Goal: Check status

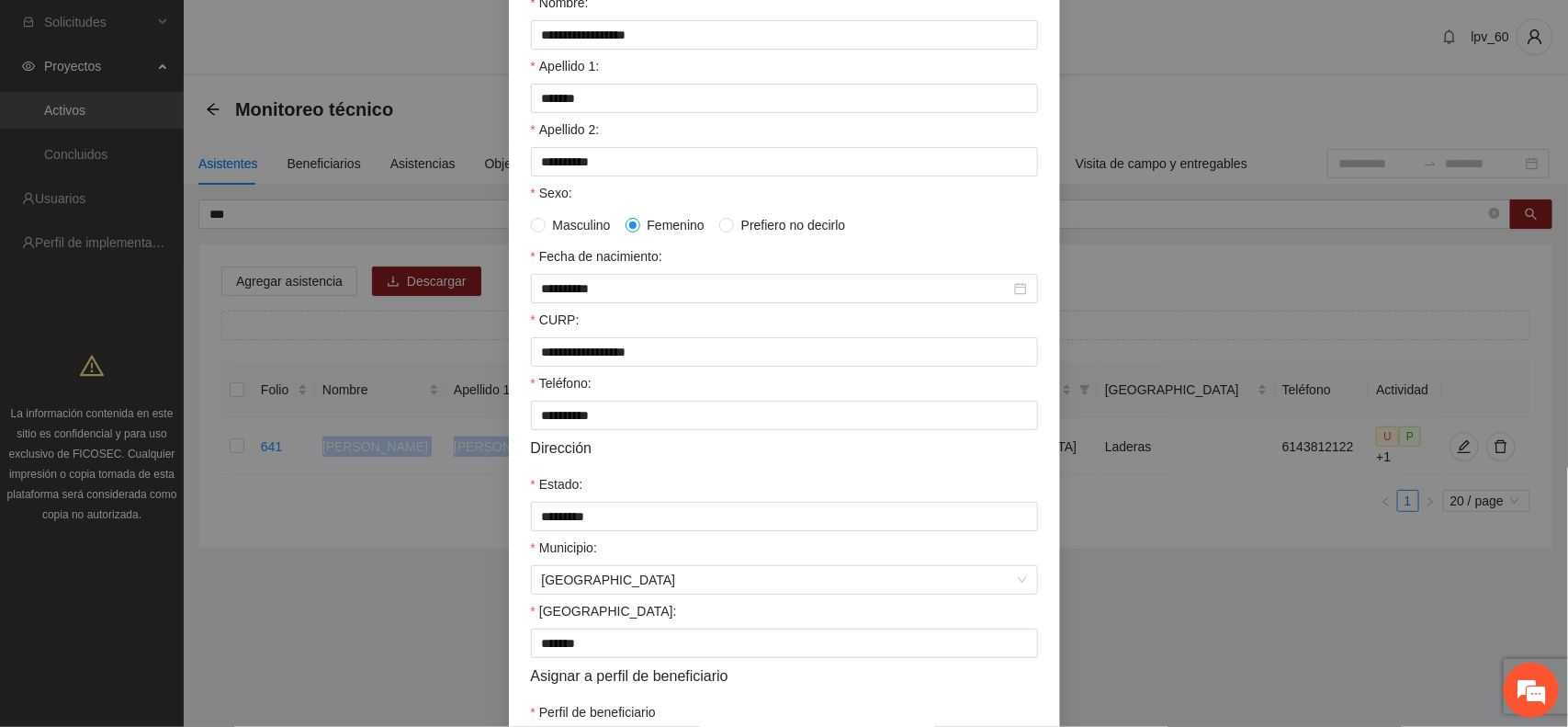
scroll to position [354, 0]
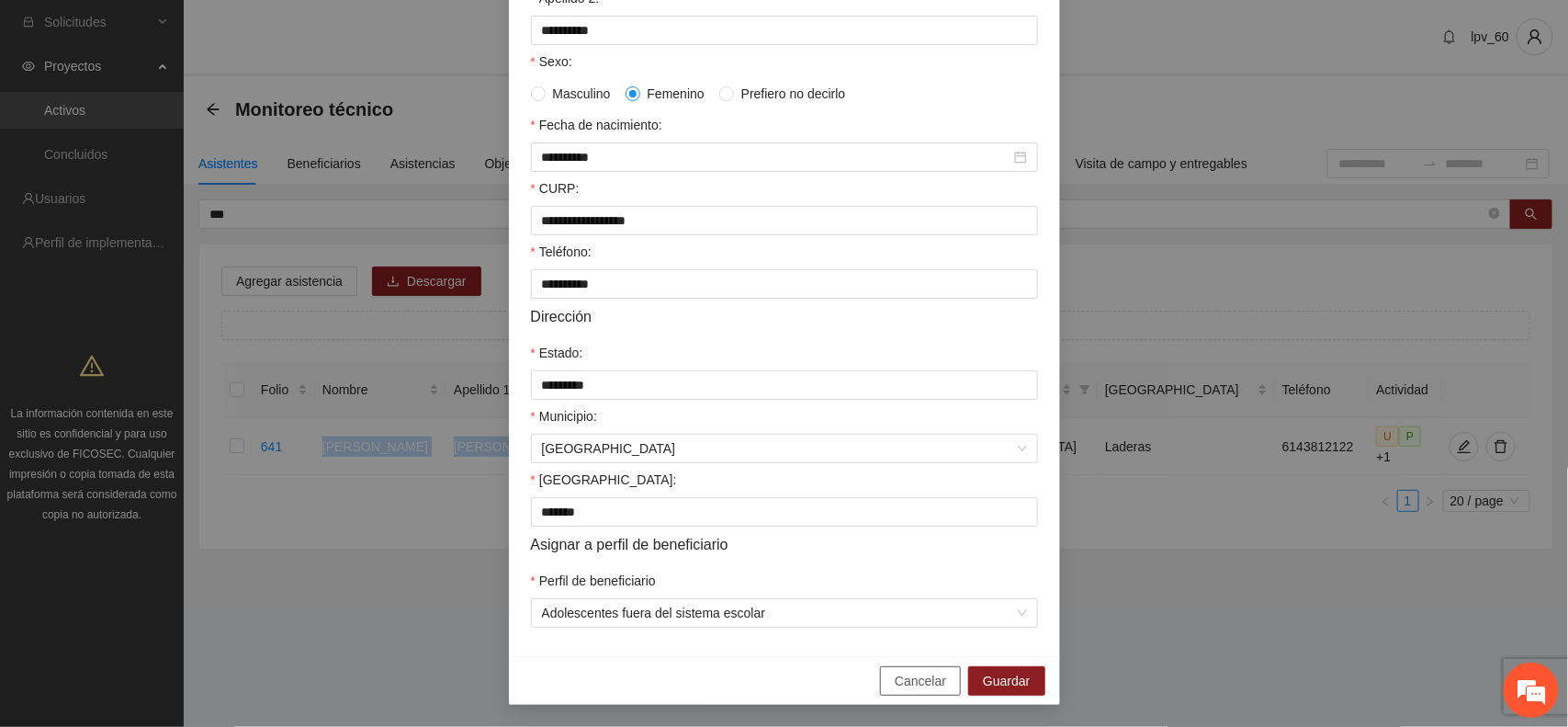
click at [937, 684] on span "Cancelar" at bounding box center [920, 680] width 51 height 21
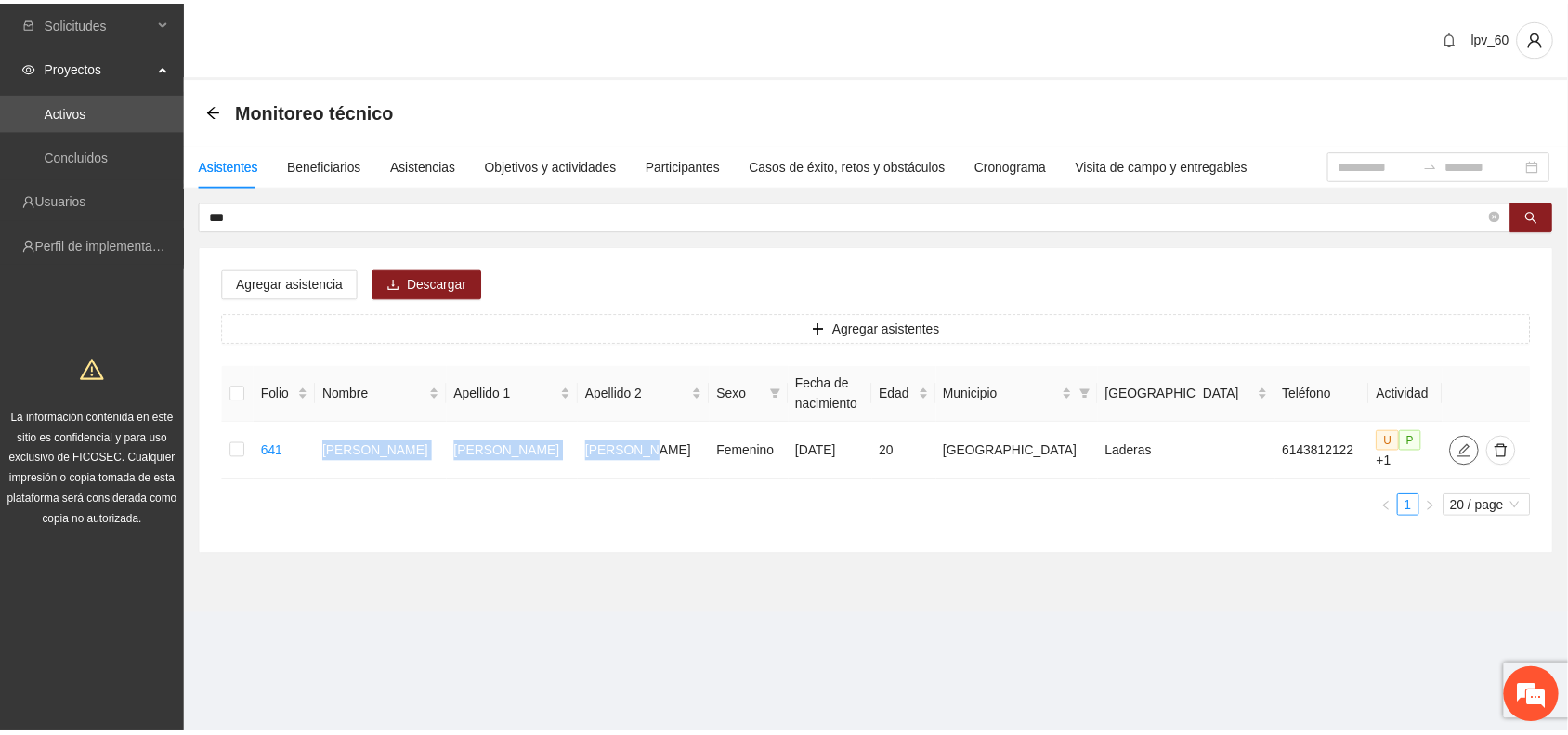
scroll to position [0, 0]
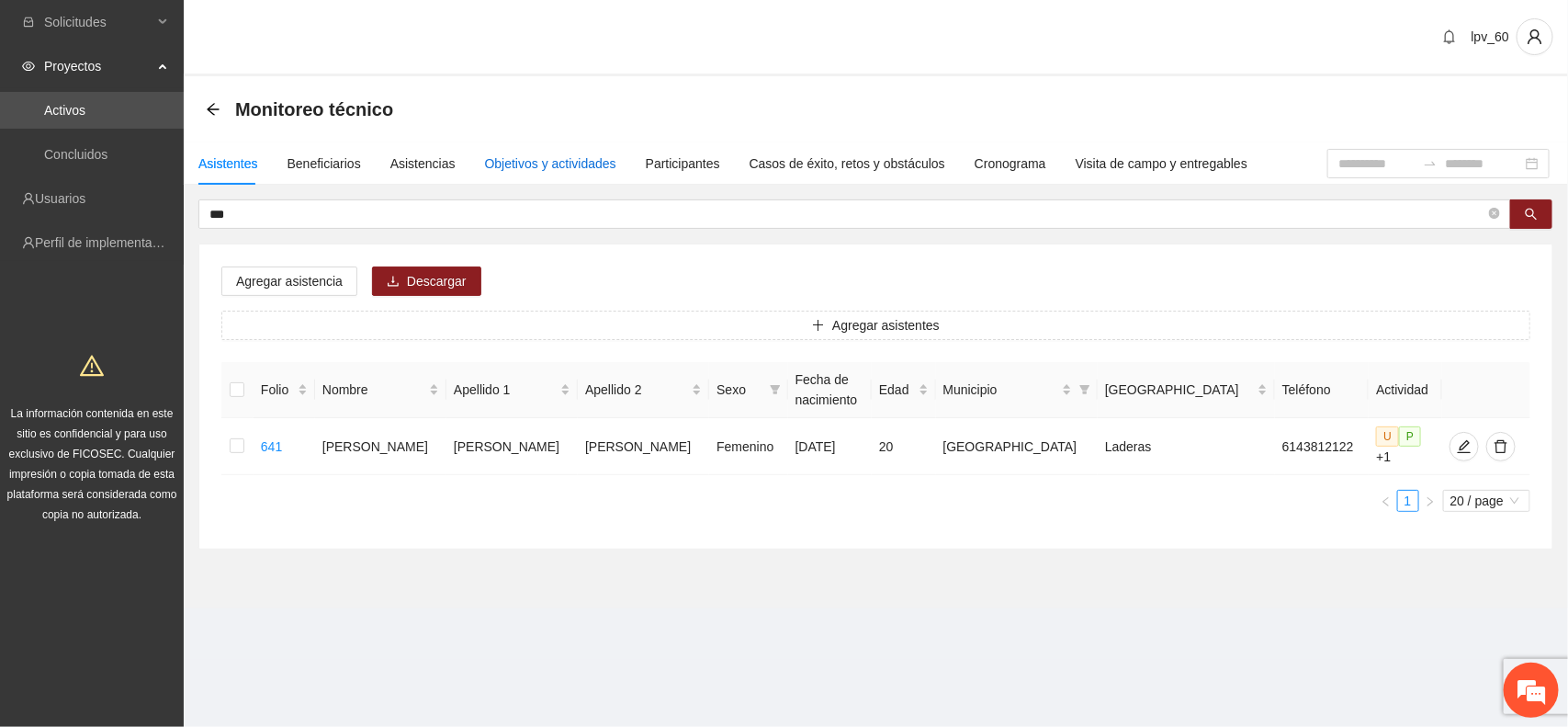
click at [560, 165] on div "Objetivos y actividades" at bounding box center [550, 164] width 131 height 21
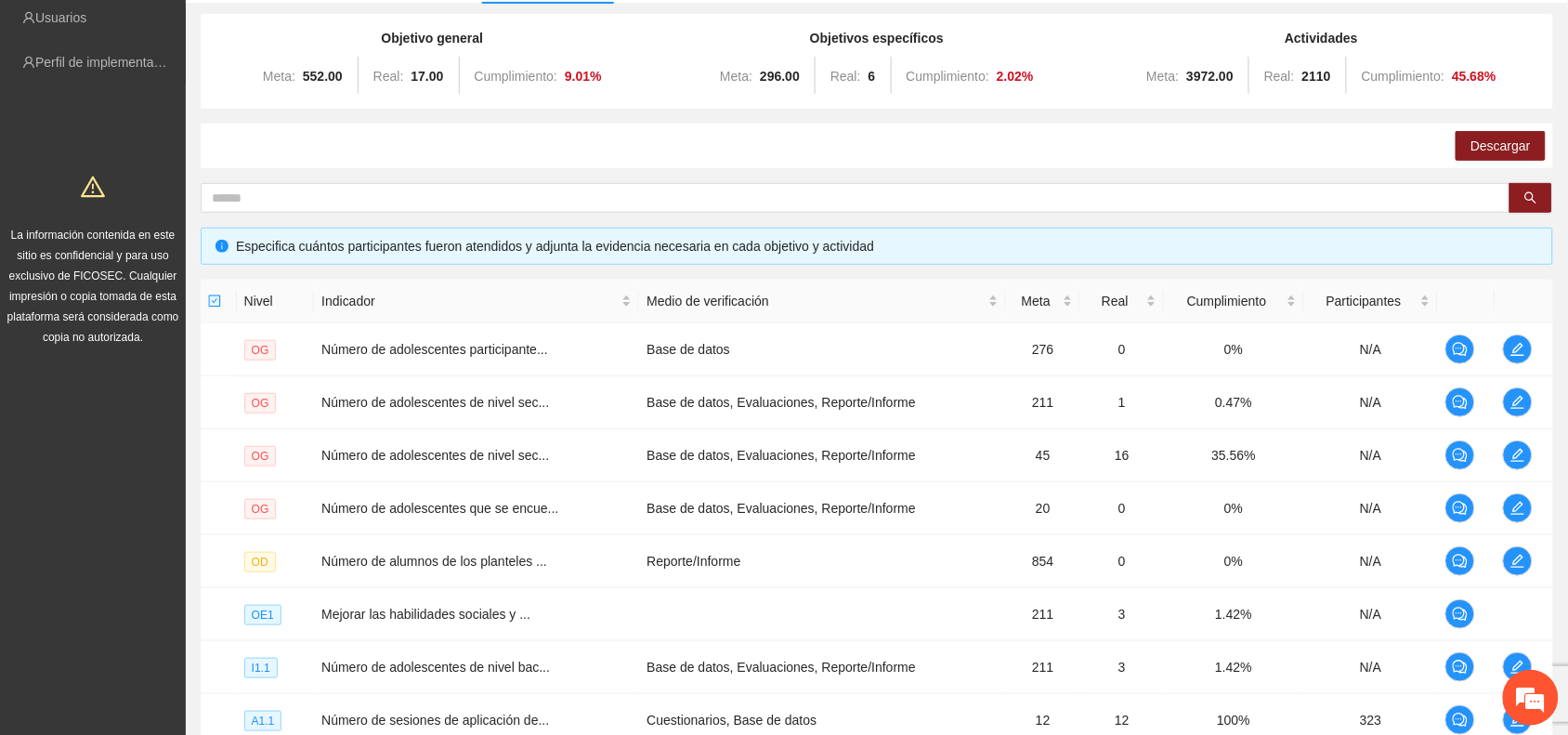
scroll to position [481, 0]
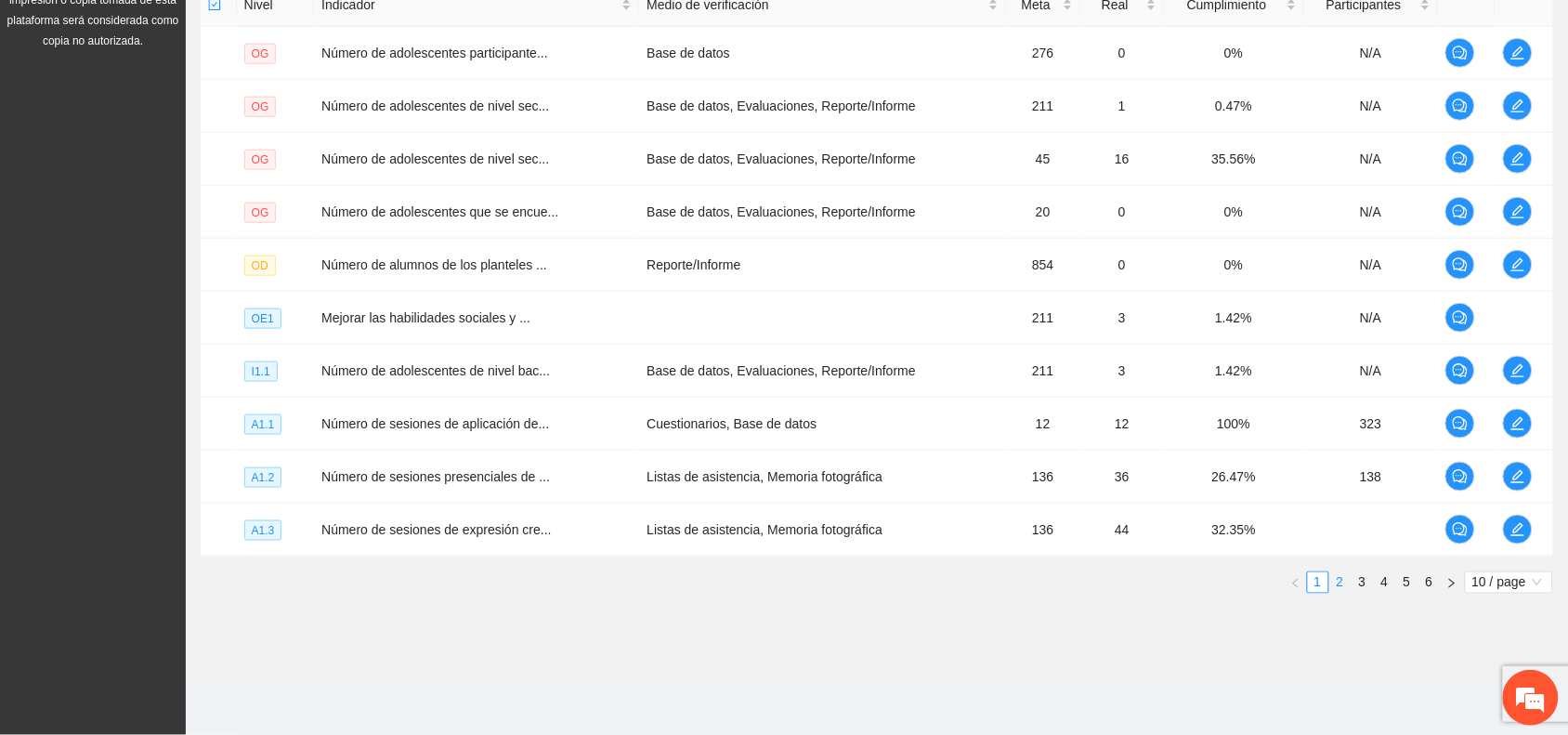
click at [1338, 582] on link "2" at bounding box center [1340, 582] width 21 height 21
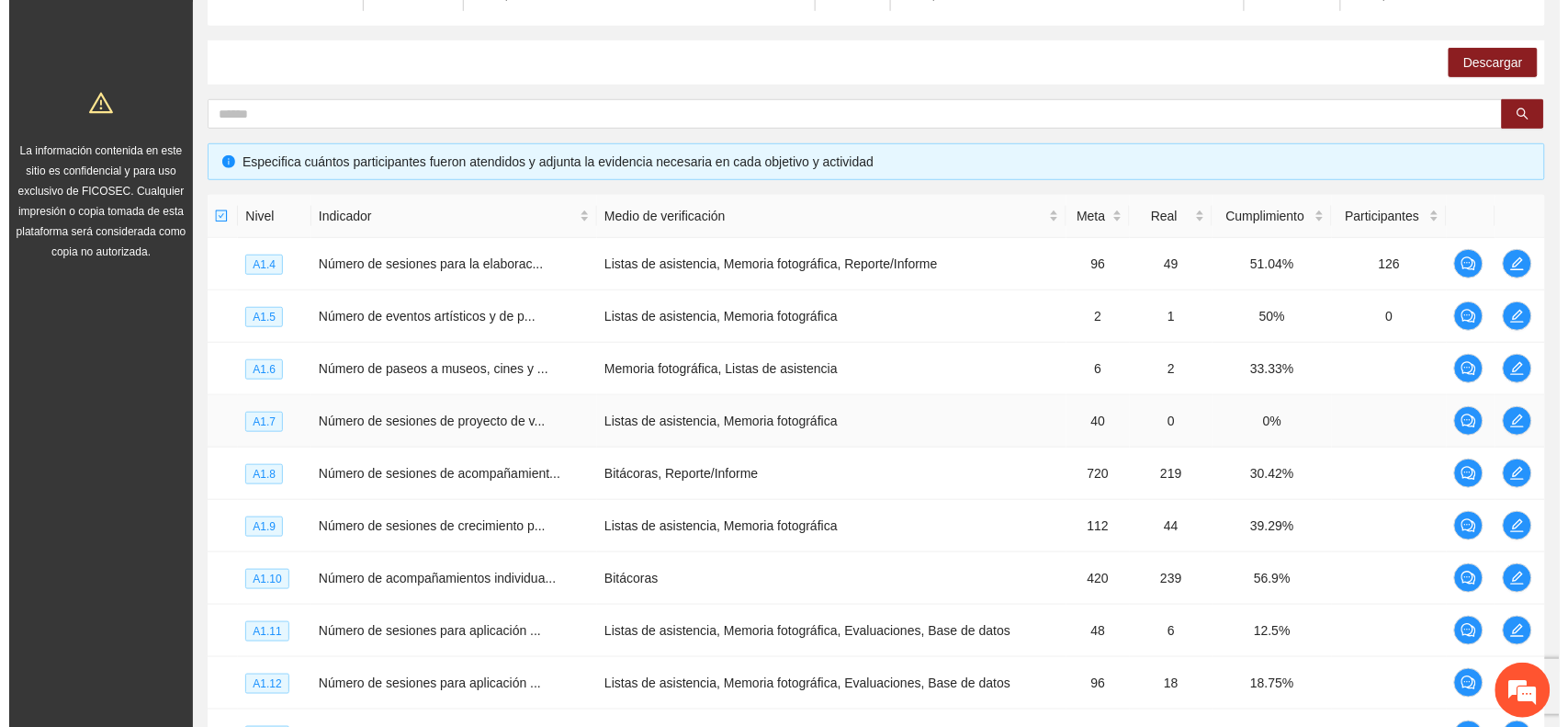
scroll to position [260, 0]
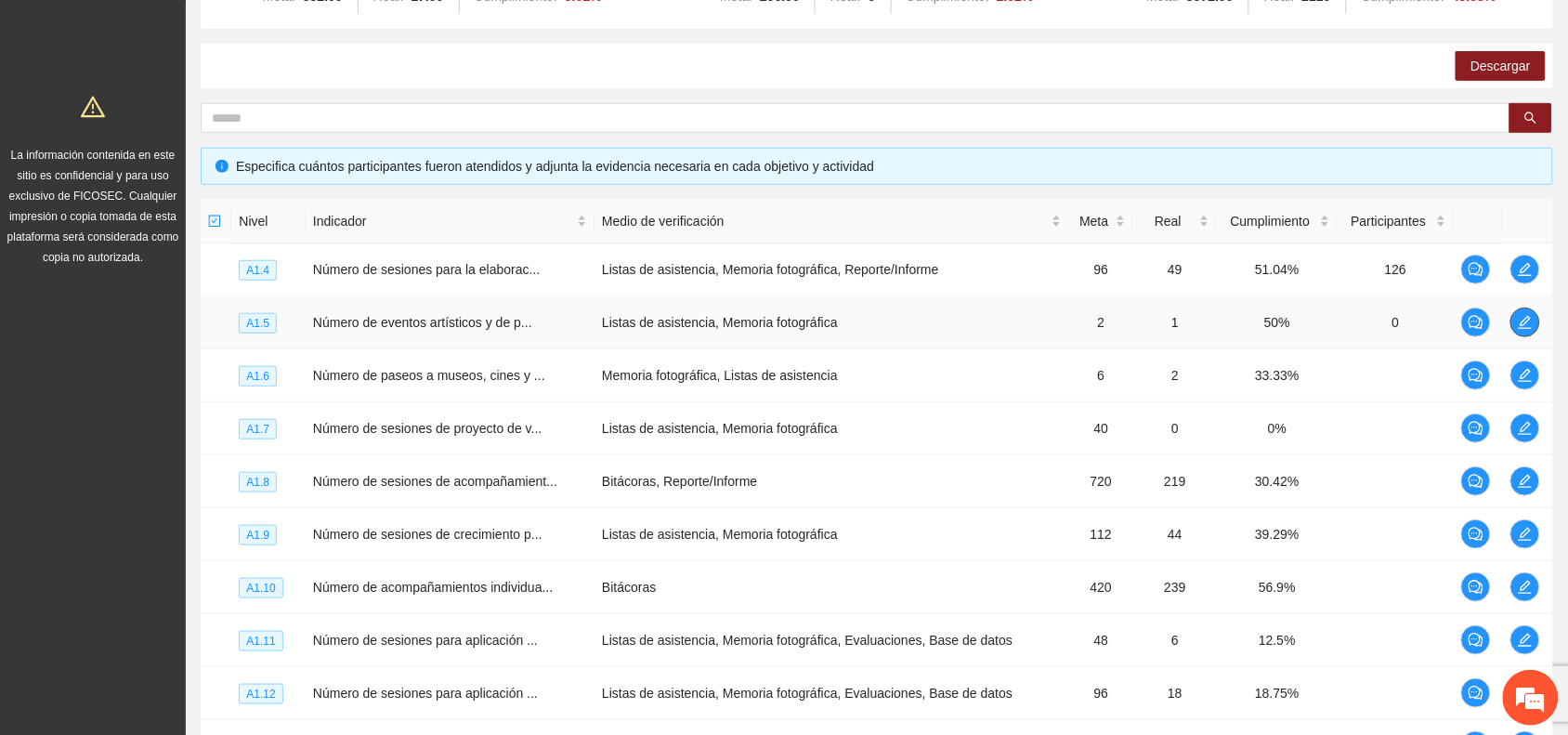
click at [1519, 320] on icon "edit" at bounding box center [1525, 322] width 15 height 15
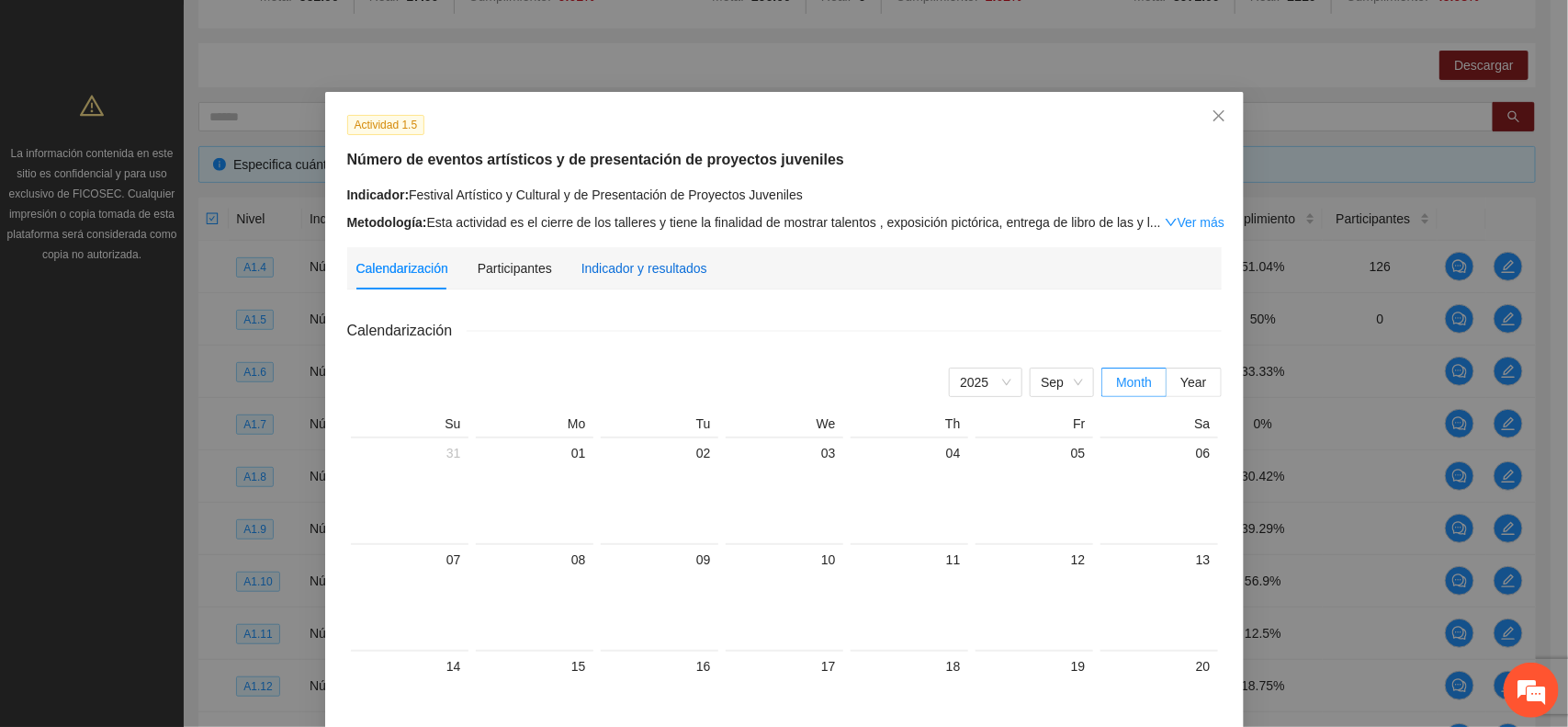
click at [616, 265] on div "Indicador y resultados" at bounding box center [644, 268] width 126 height 21
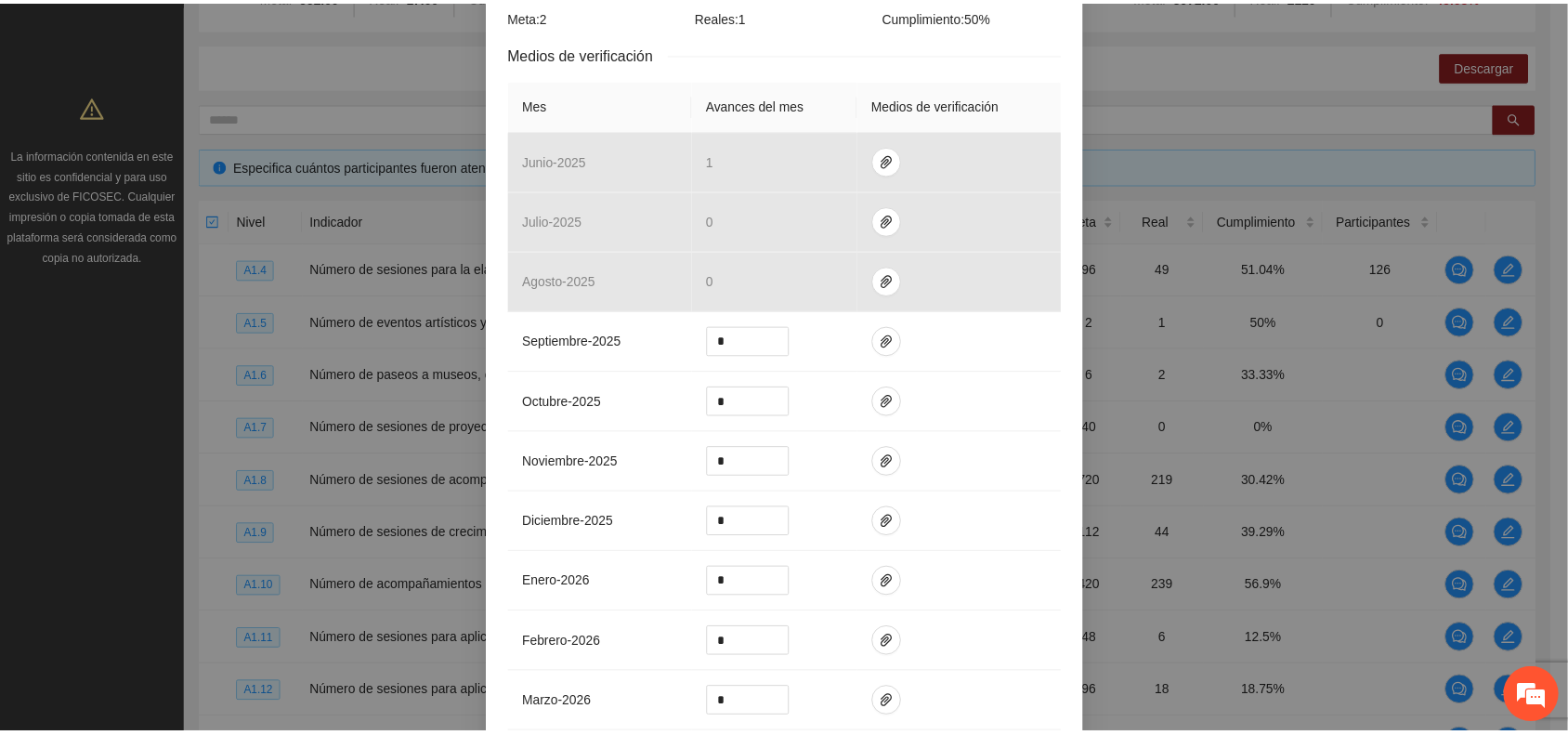
scroll to position [70, 0]
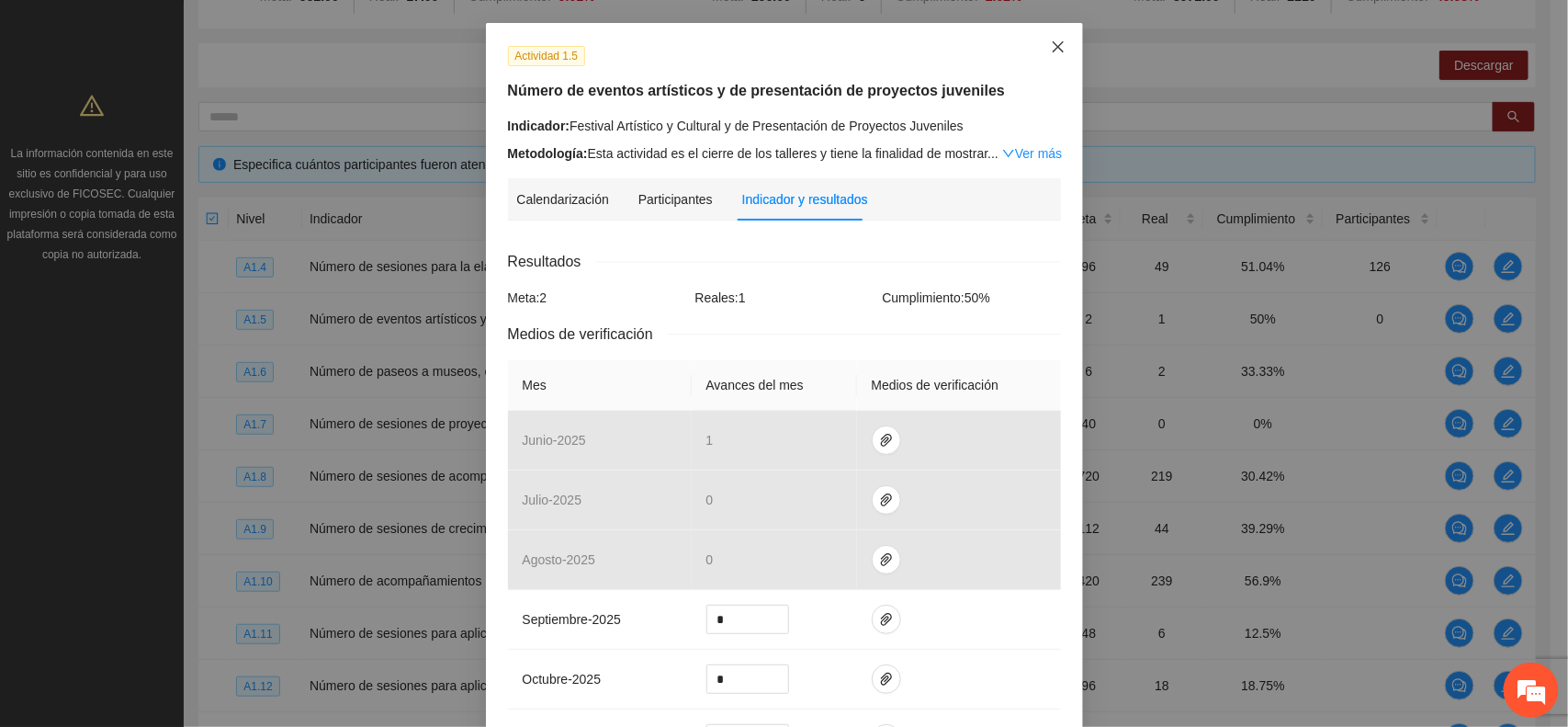
click at [1052, 50] on icon "close" at bounding box center [1057, 47] width 11 height 11
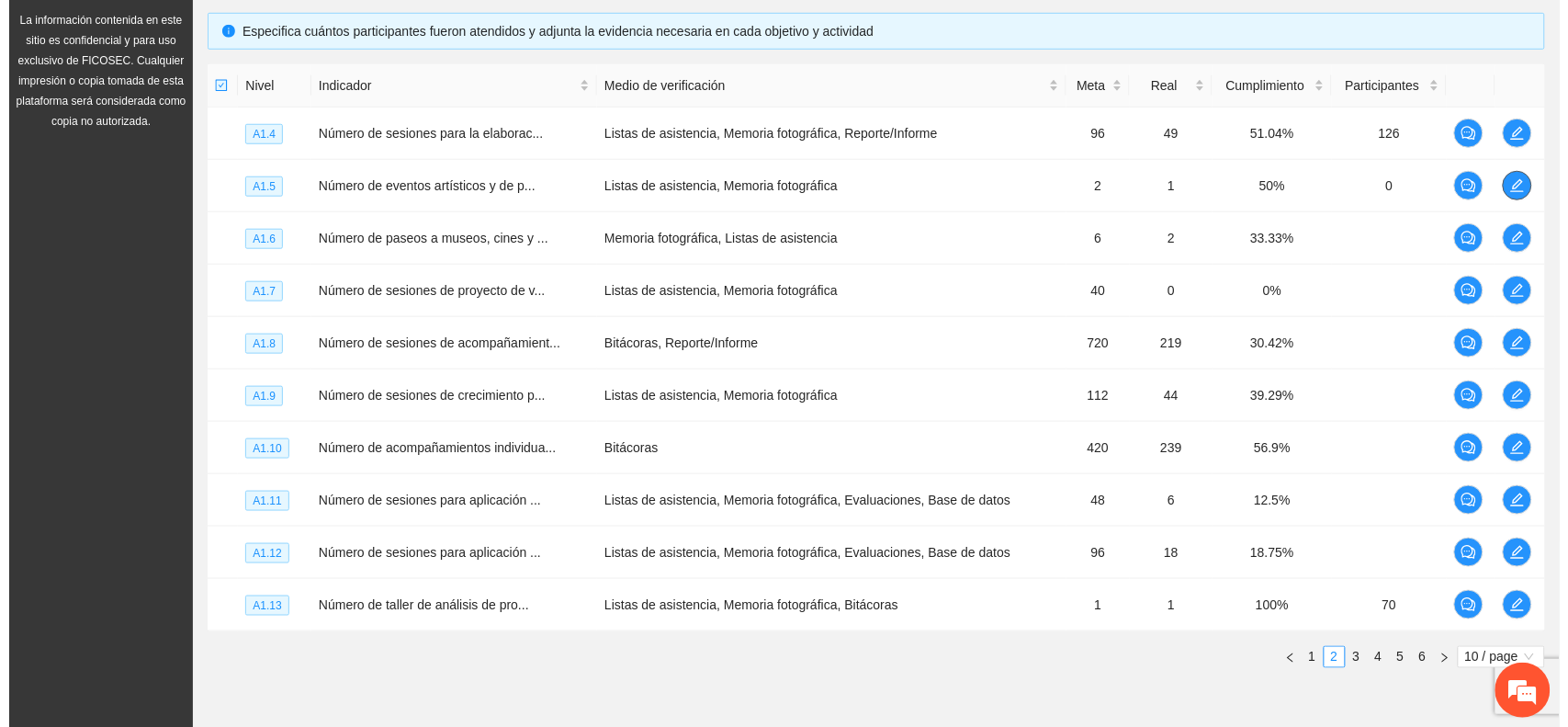
scroll to position [475, 0]
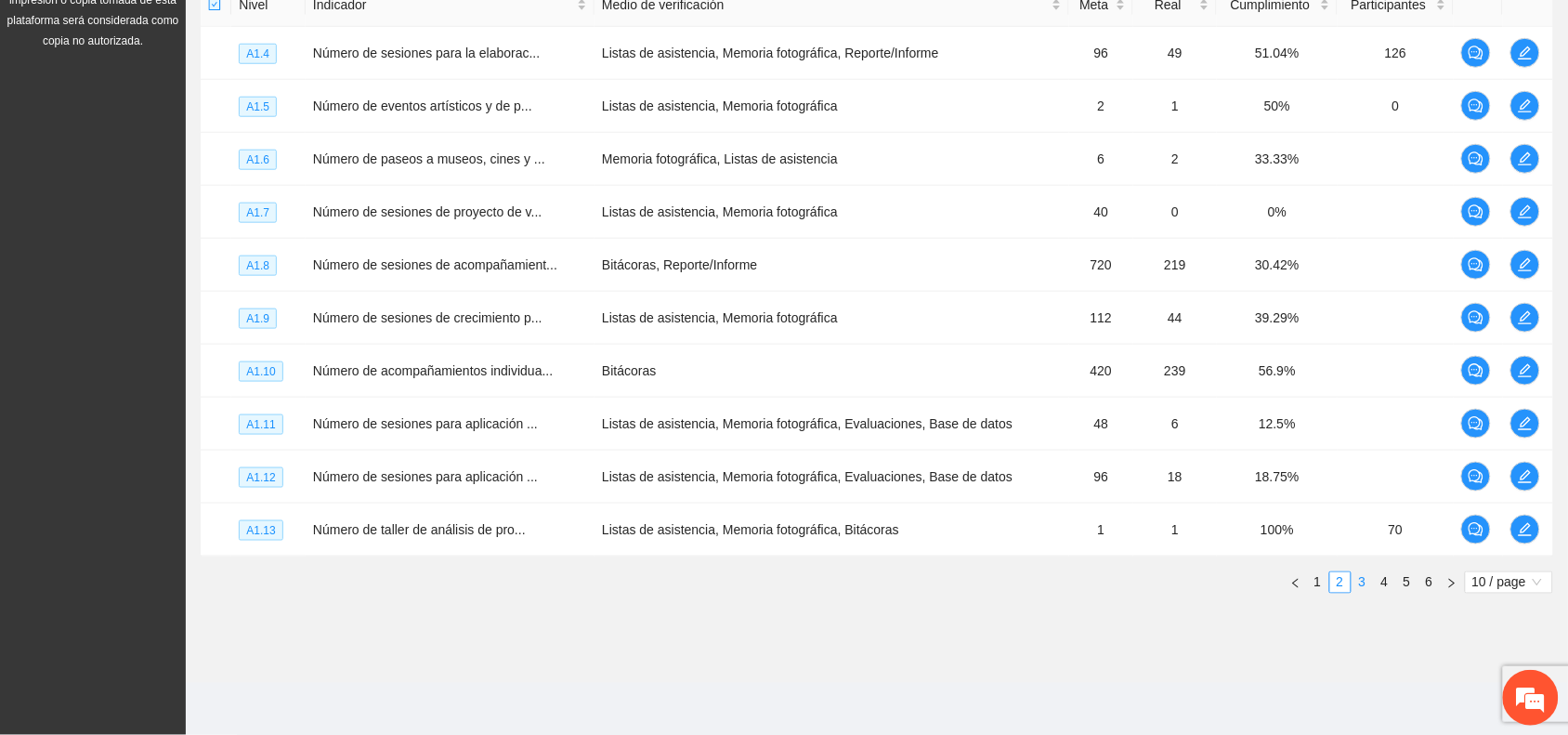
click at [1364, 592] on link "3" at bounding box center [1363, 582] width 21 height 21
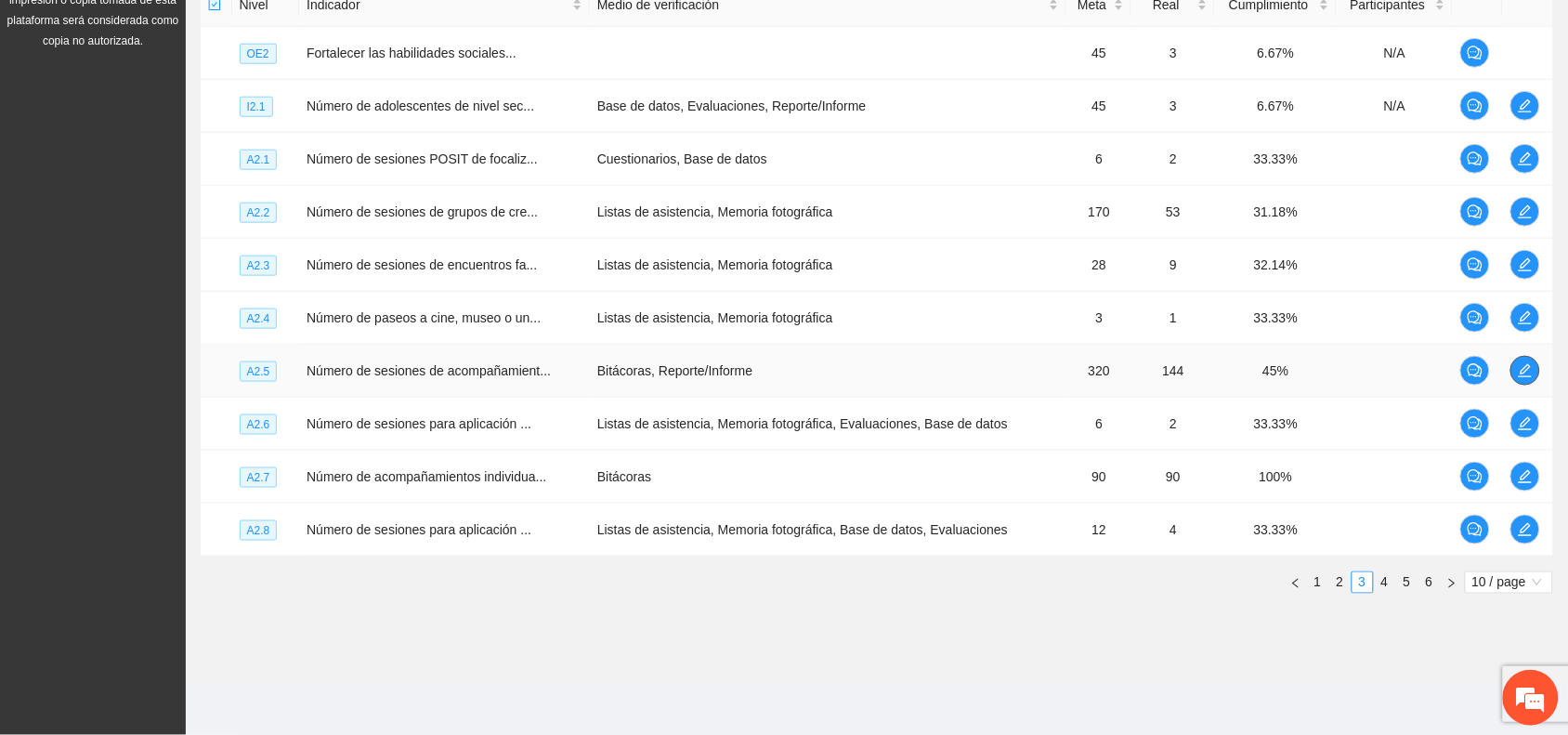
click at [1525, 373] on icon "edit" at bounding box center [1525, 370] width 15 height 15
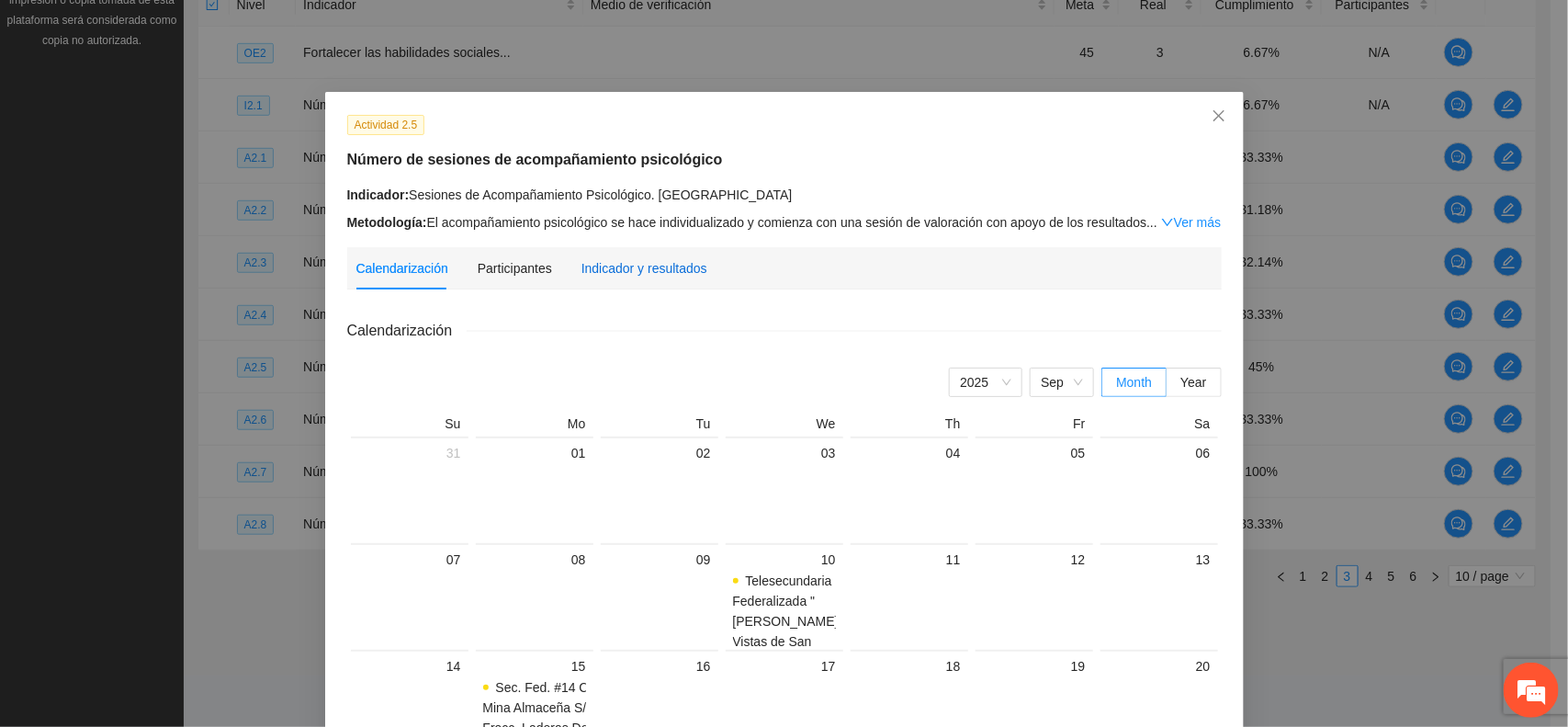
click at [612, 268] on div "Indicador y resultados" at bounding box center [644, 268] width 126 height 21
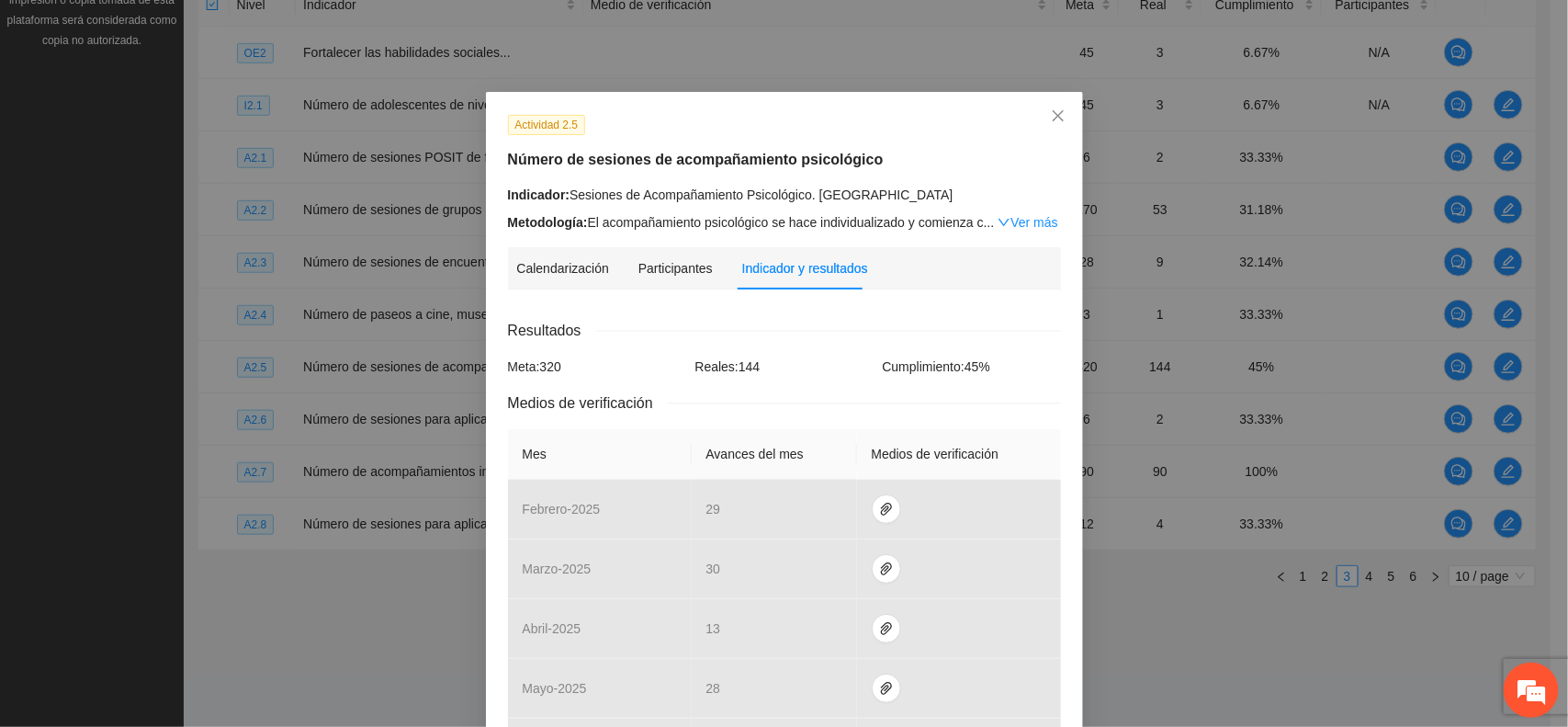
scroll to position [635, 0]
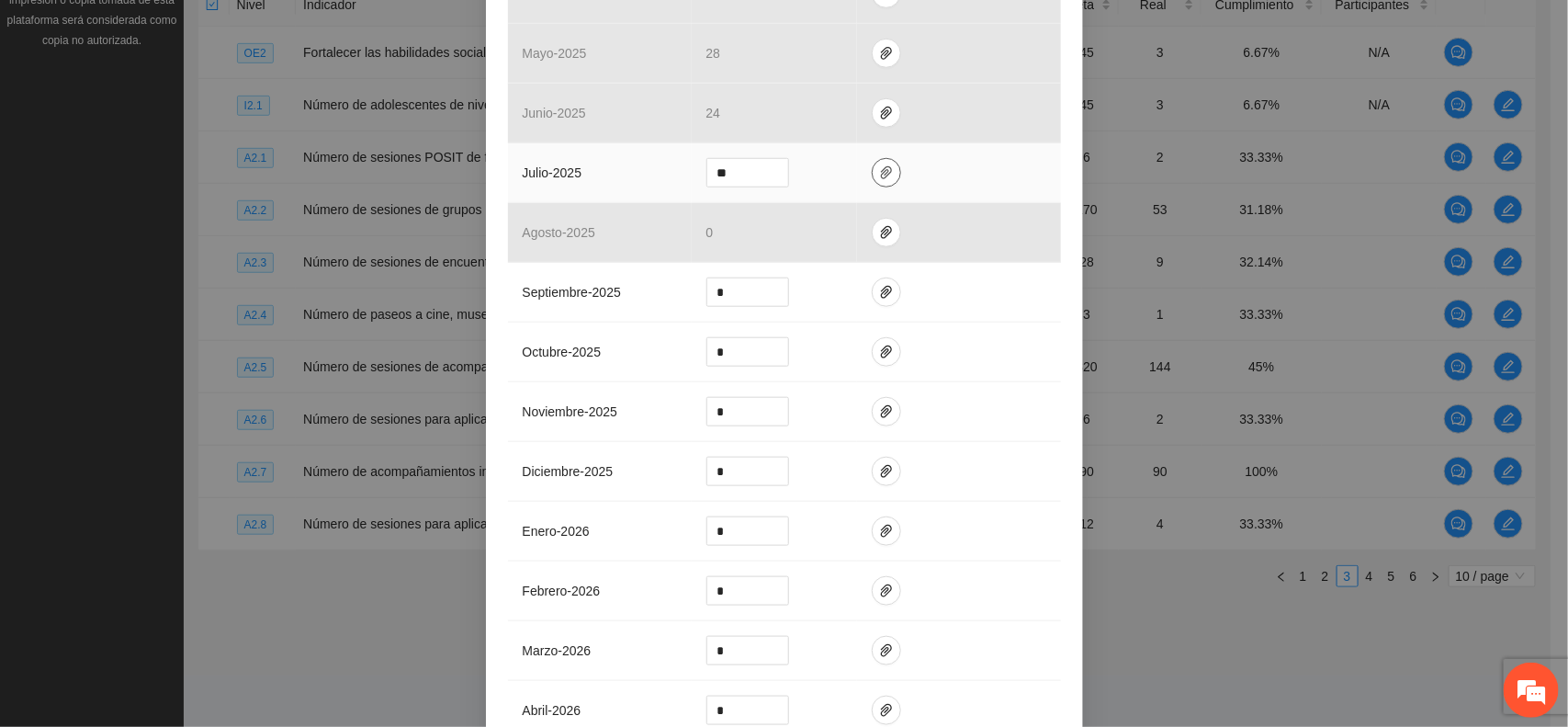
click at [879, 180] on icon "paper-clip" at bounding box center [887, 172] width 15 height 15
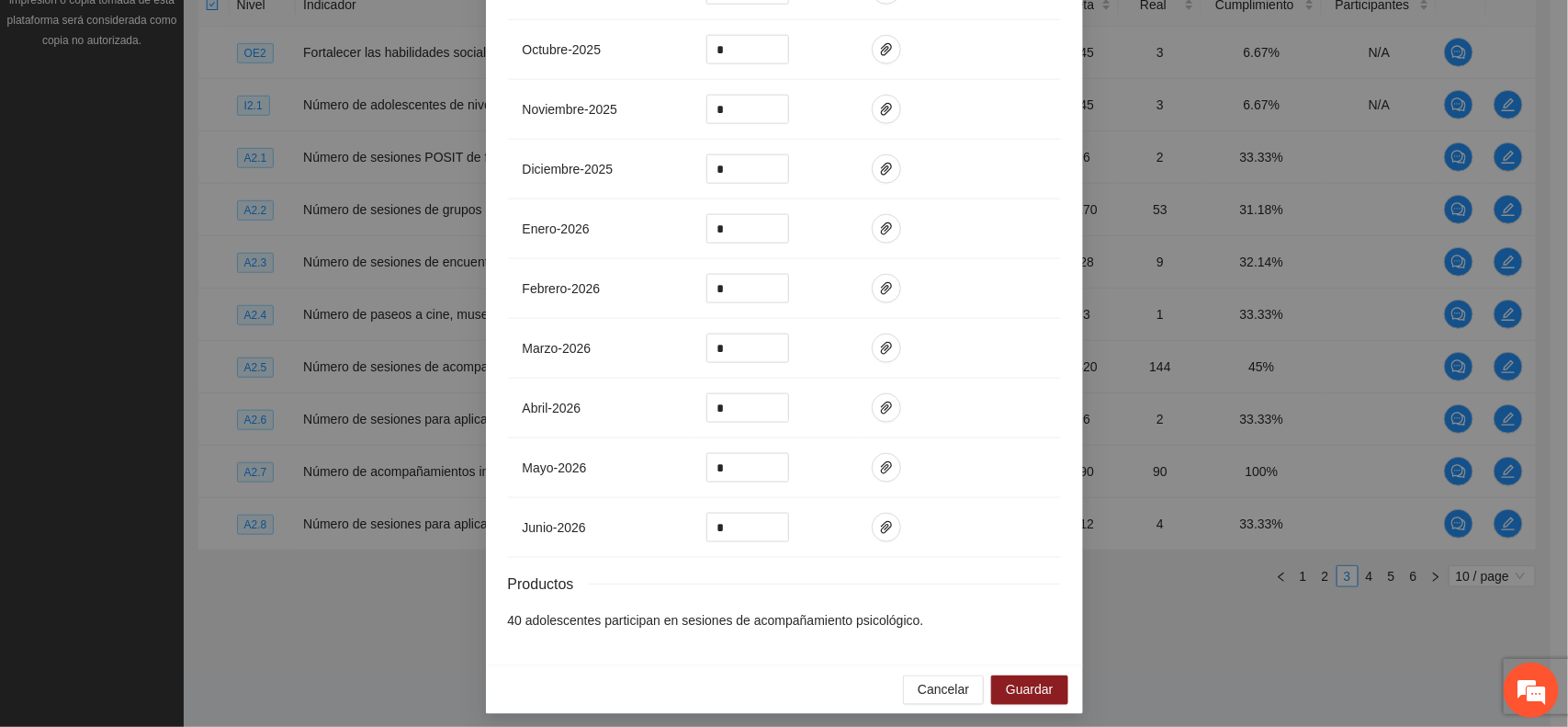
scroll to position [955, 0]
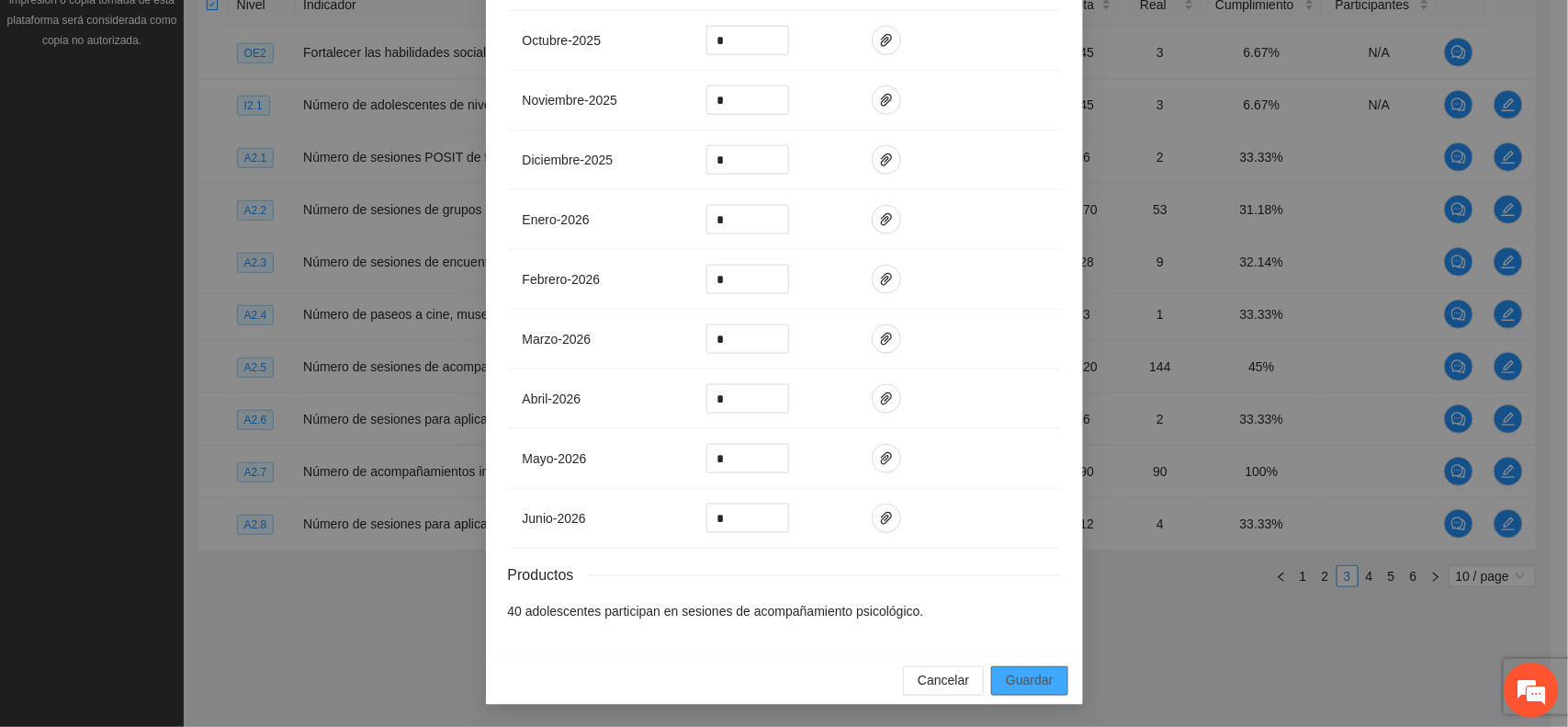
click at [1023, 682] on span "Guardar" at bounding box center [1029, 680] width 47 height 21
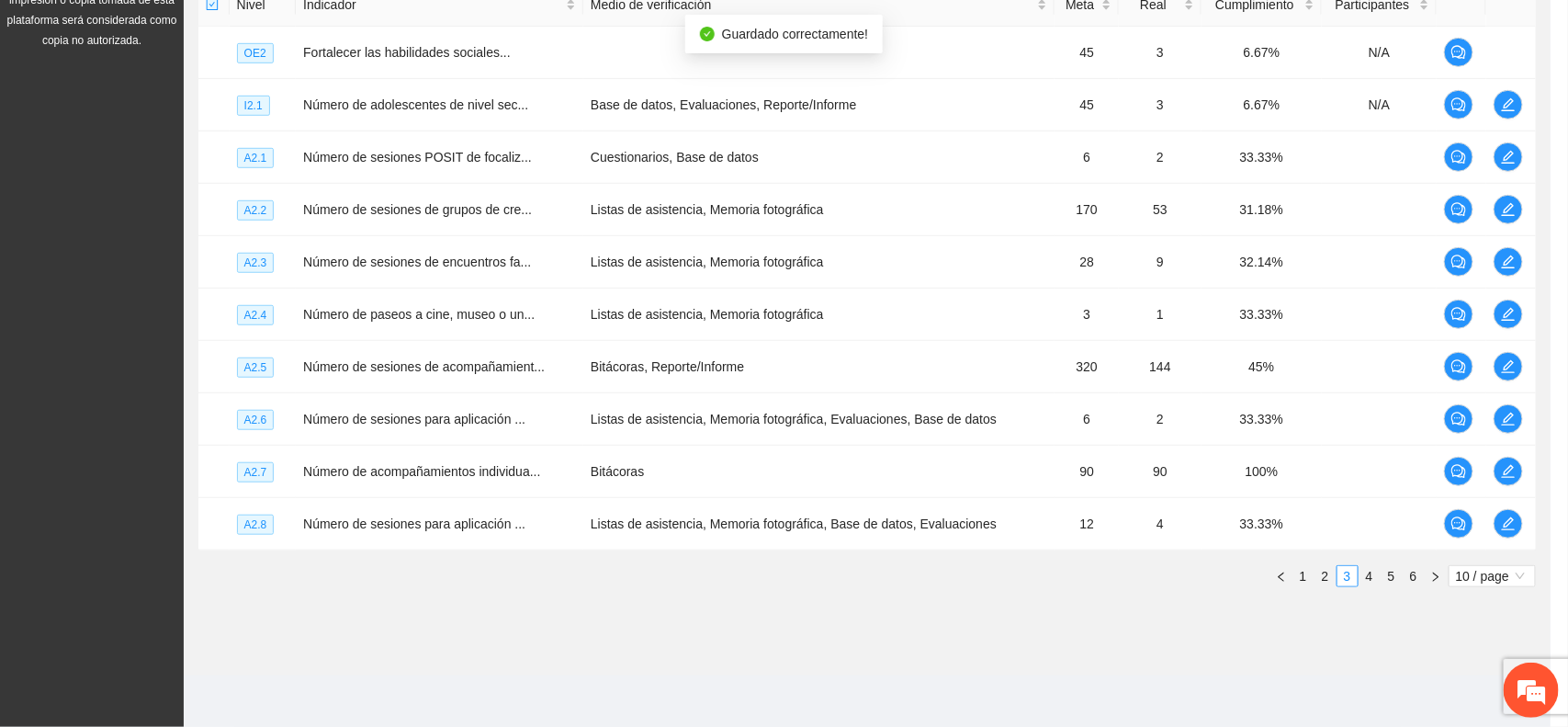
scroll to position [863, 0]
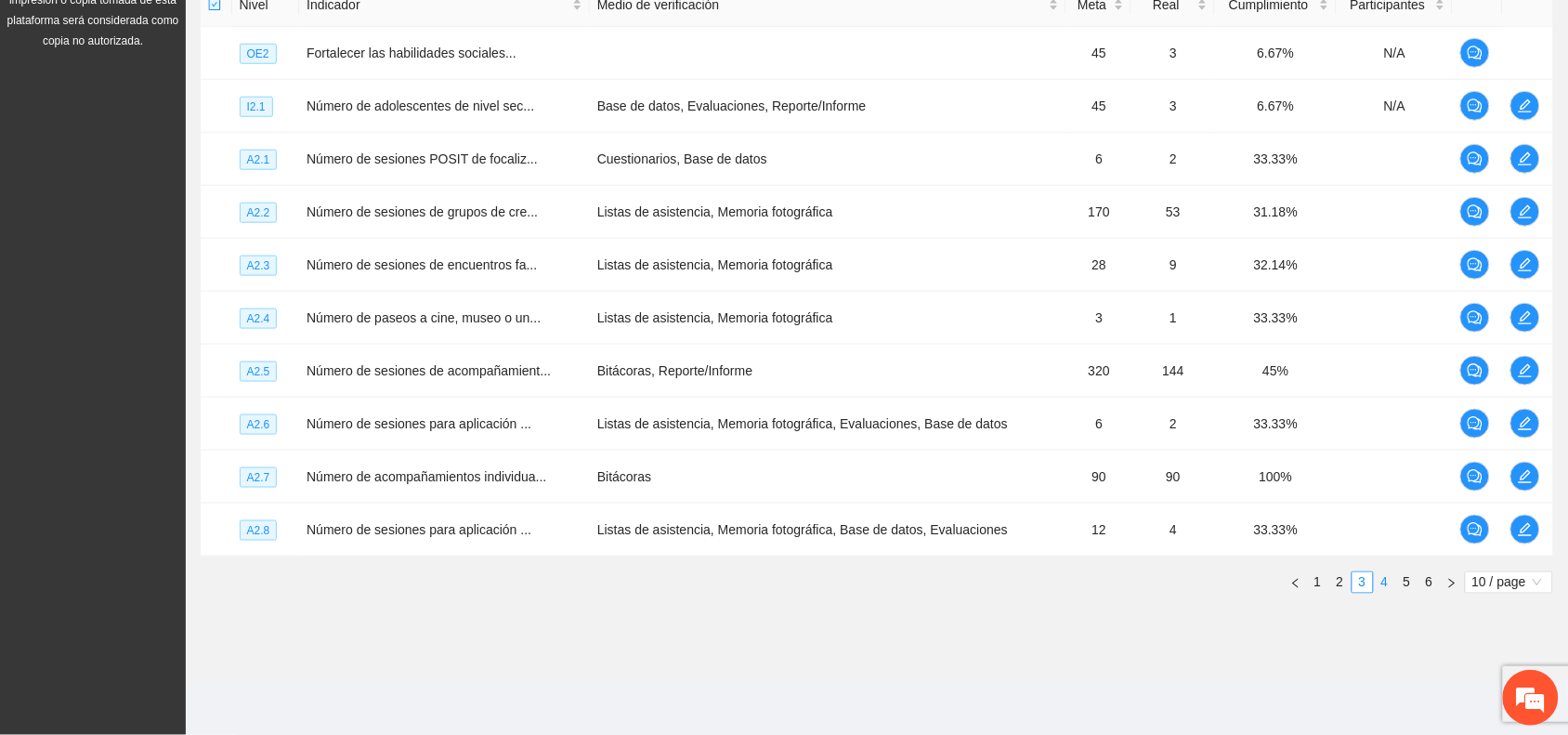
click at [1383, 582] on link "4" at bounding box center [1385, 582] width 21 height 21
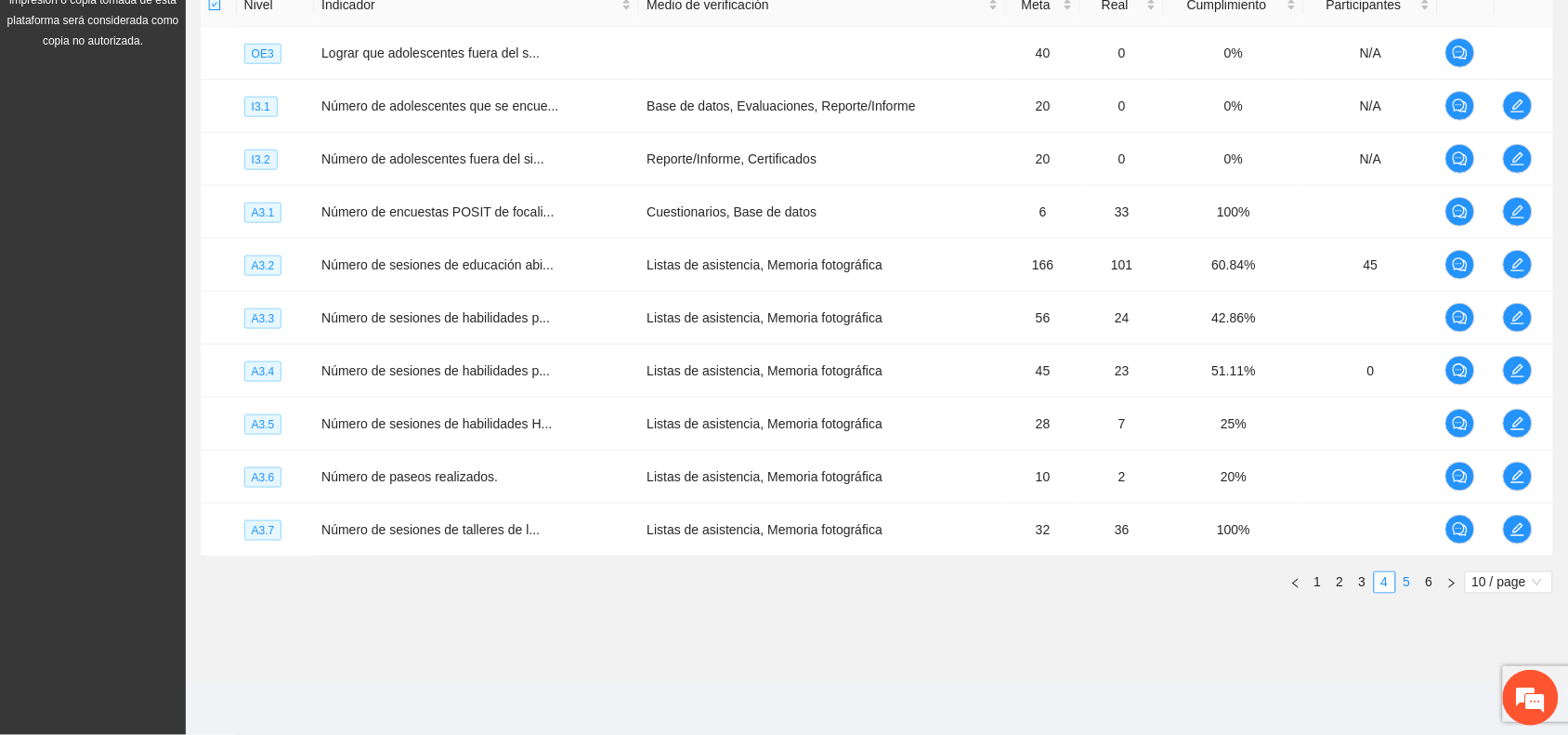
click at [1402, 586] on link "5" at bounding box center [1407, 582] width 21 height 21
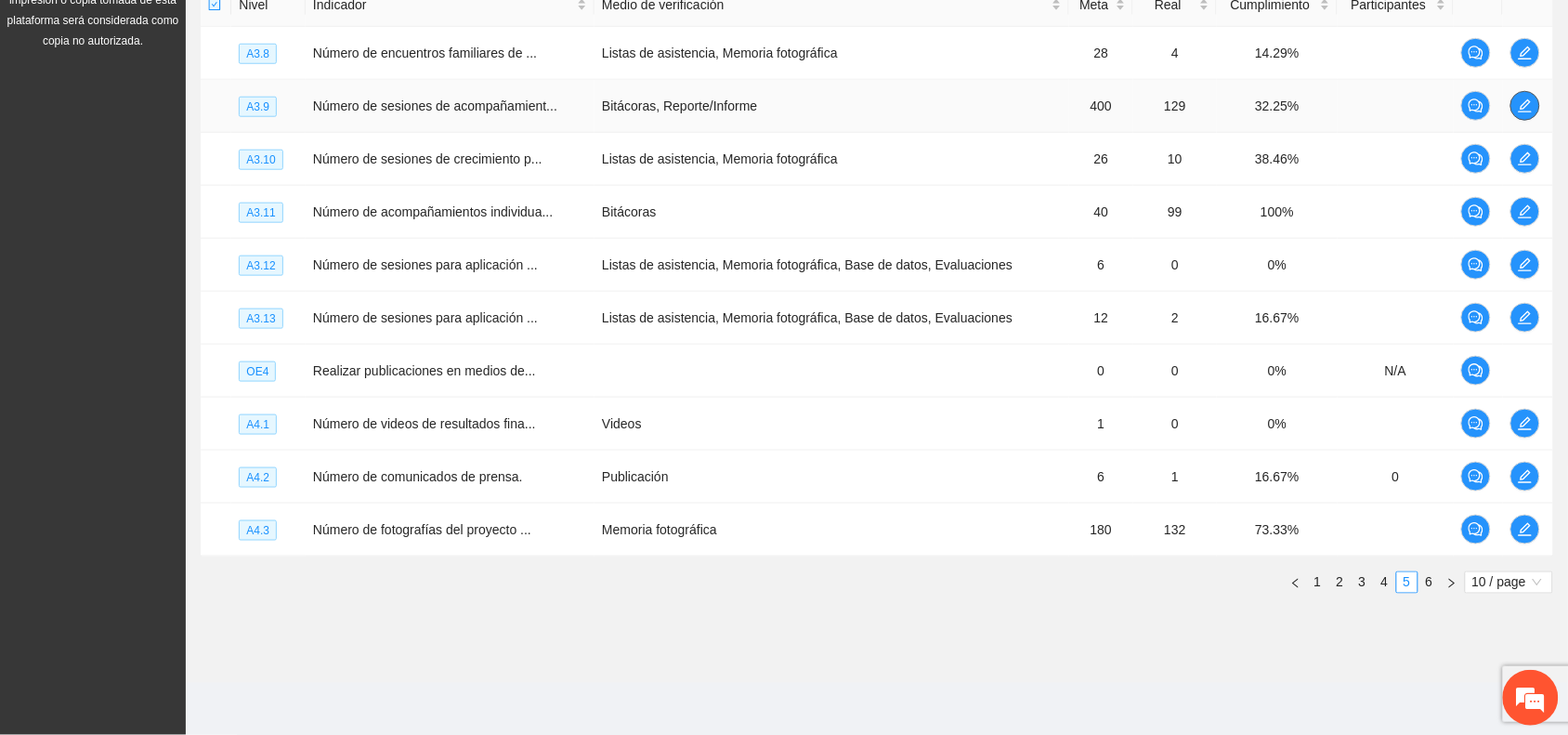
click at [1524, 102] on icon "edit" at bounding box center [1525, 106] width 13 height 13
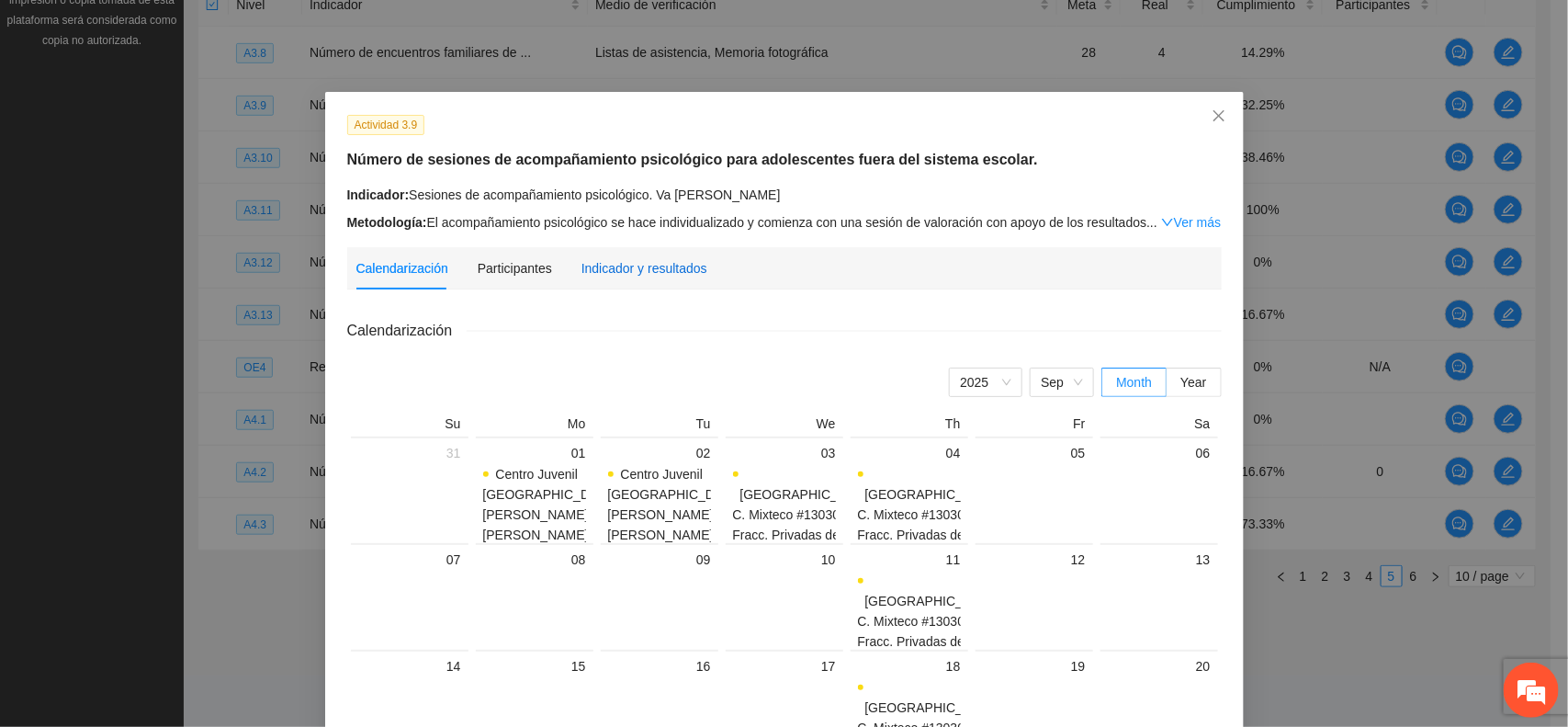
click at [667, 269] on div "Indicador y resultados" at bounding box center [644, 268] width 126 height 21
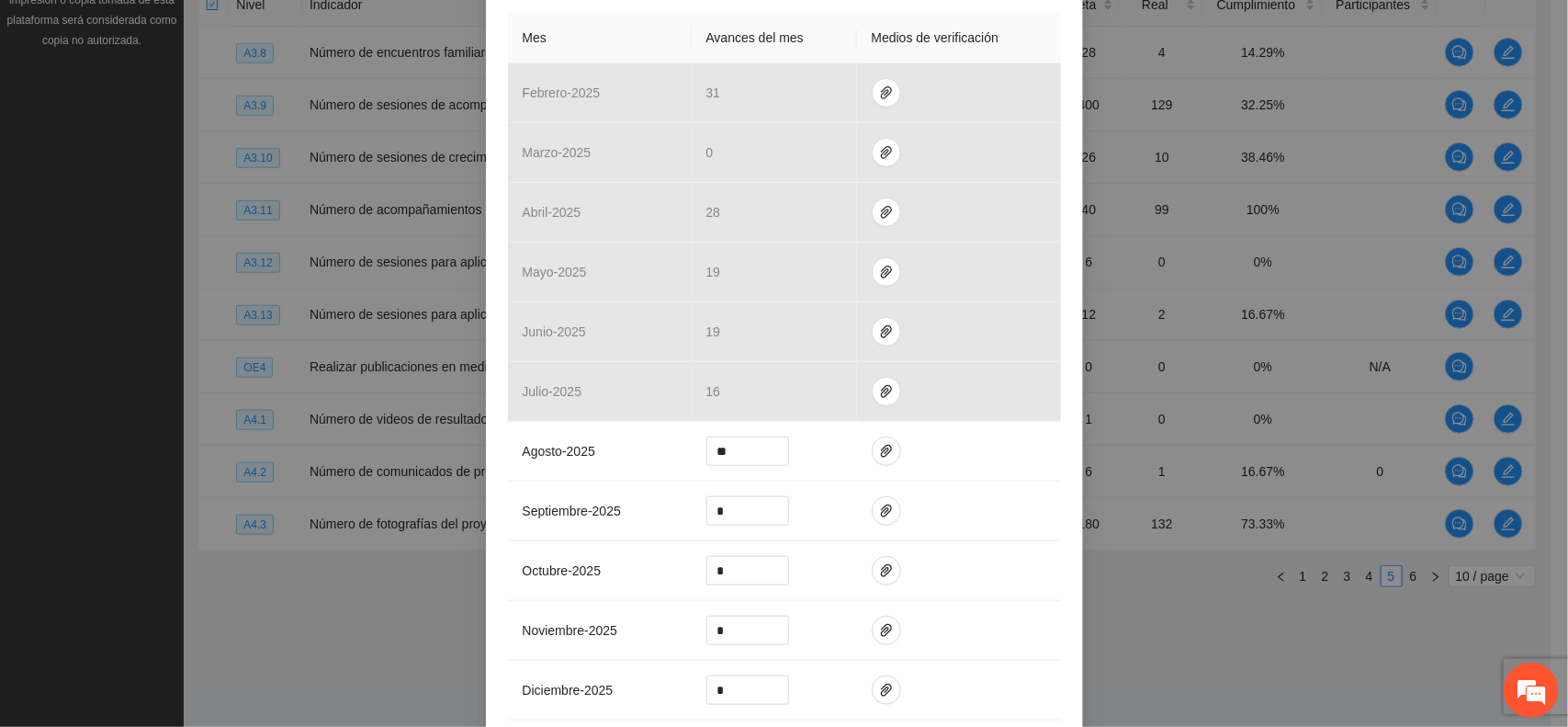
scroll to position [447, 0]
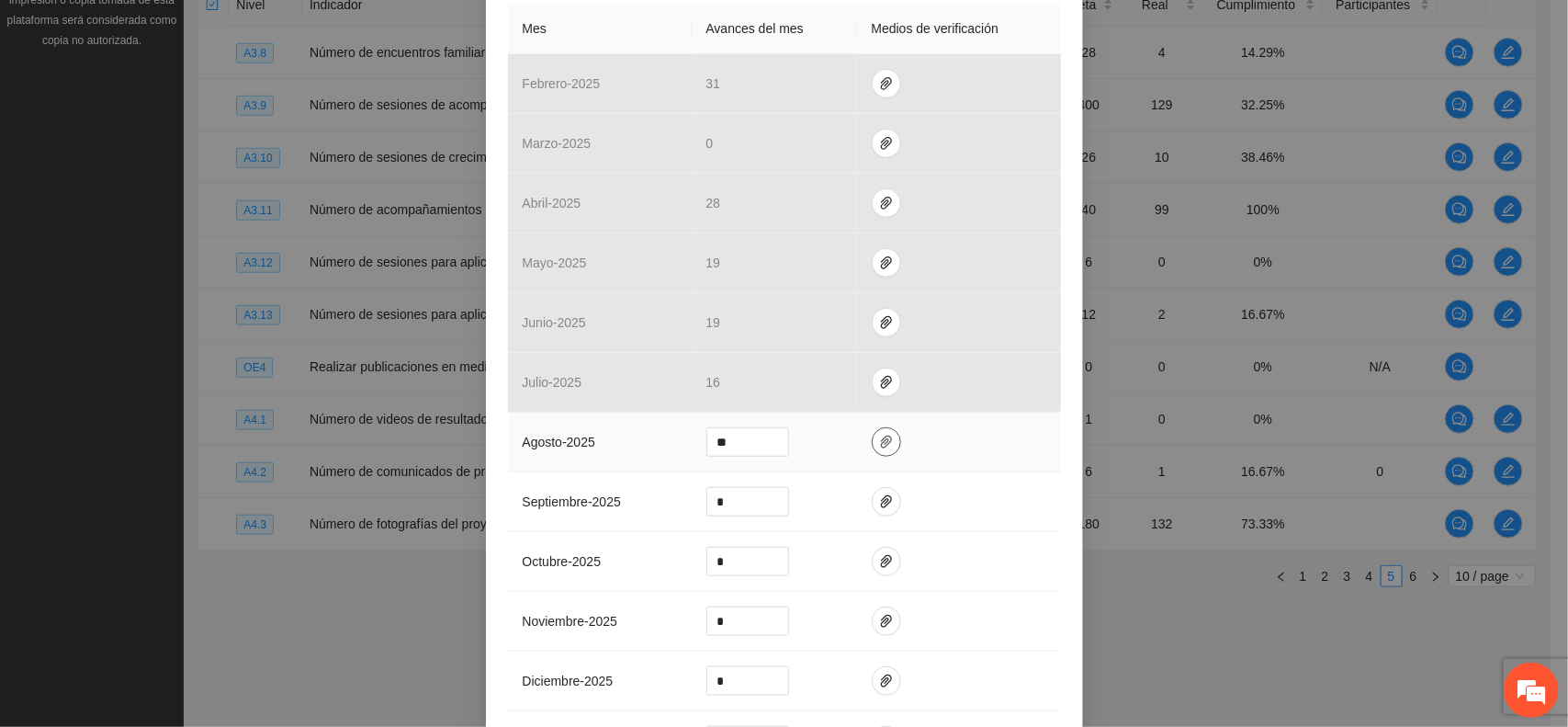
click at [879, 437] on icon "paper-clip" at bounding box center [887, 442] width 15 height 15
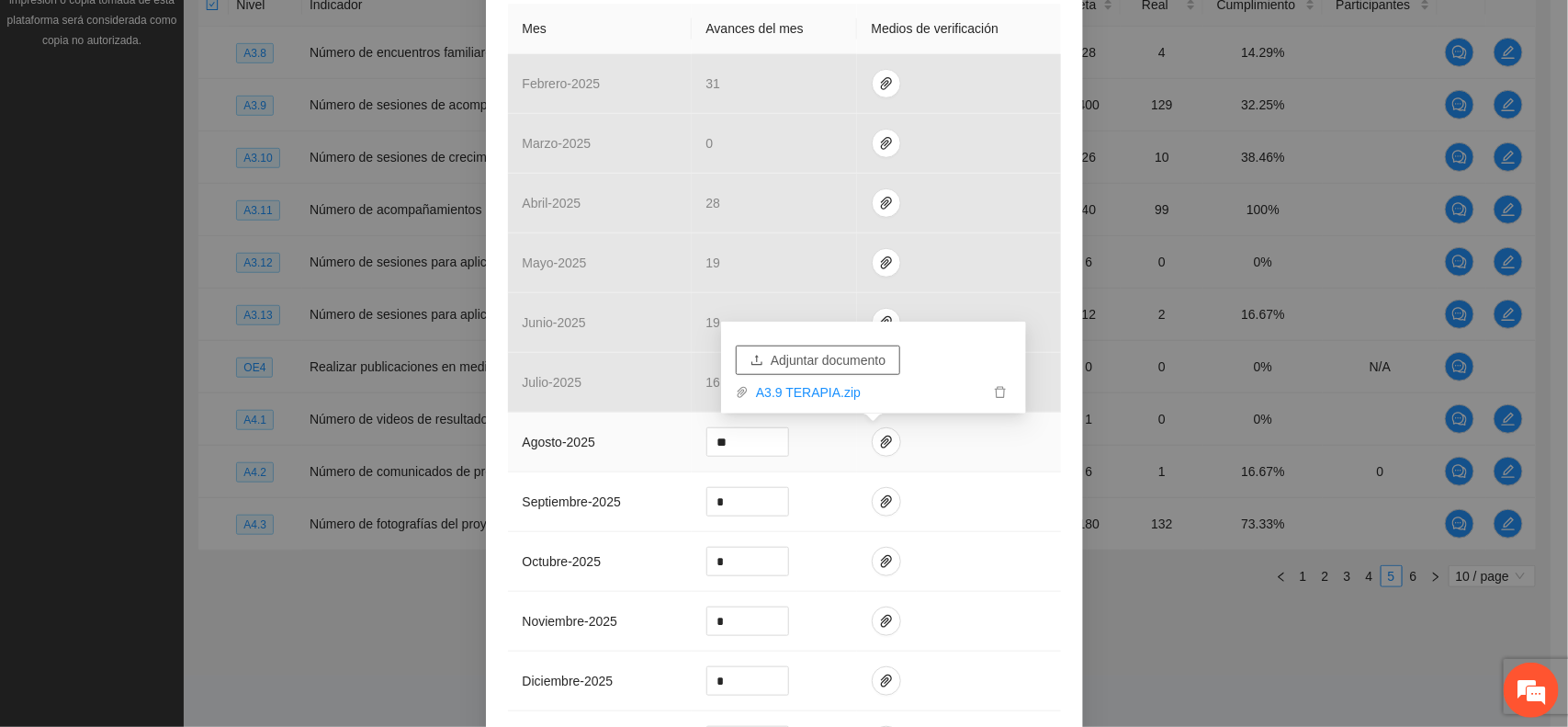
click at [832, 359] on span "Adjuntar documento" at bounding box center [828, 360] width 115 height 21
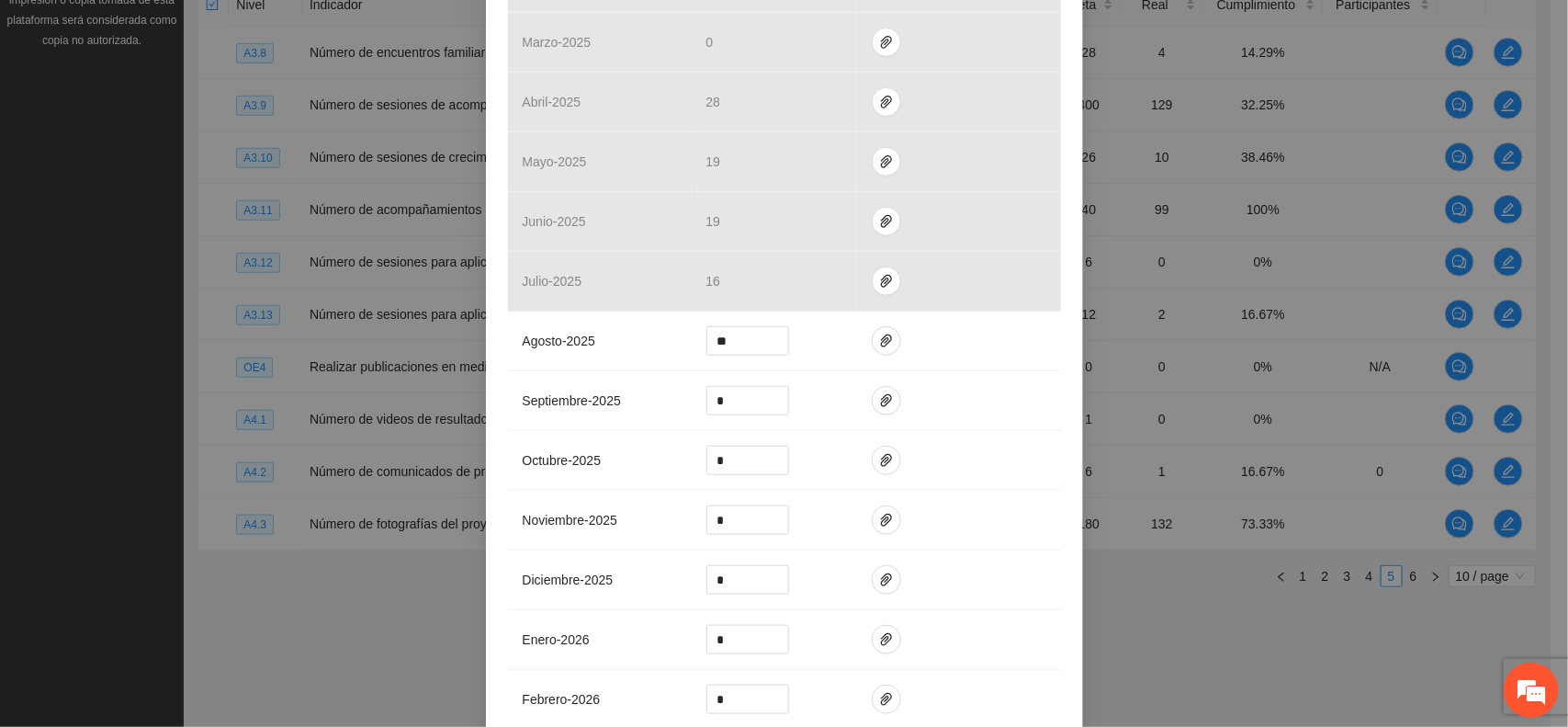
scroll to position [563, 0]
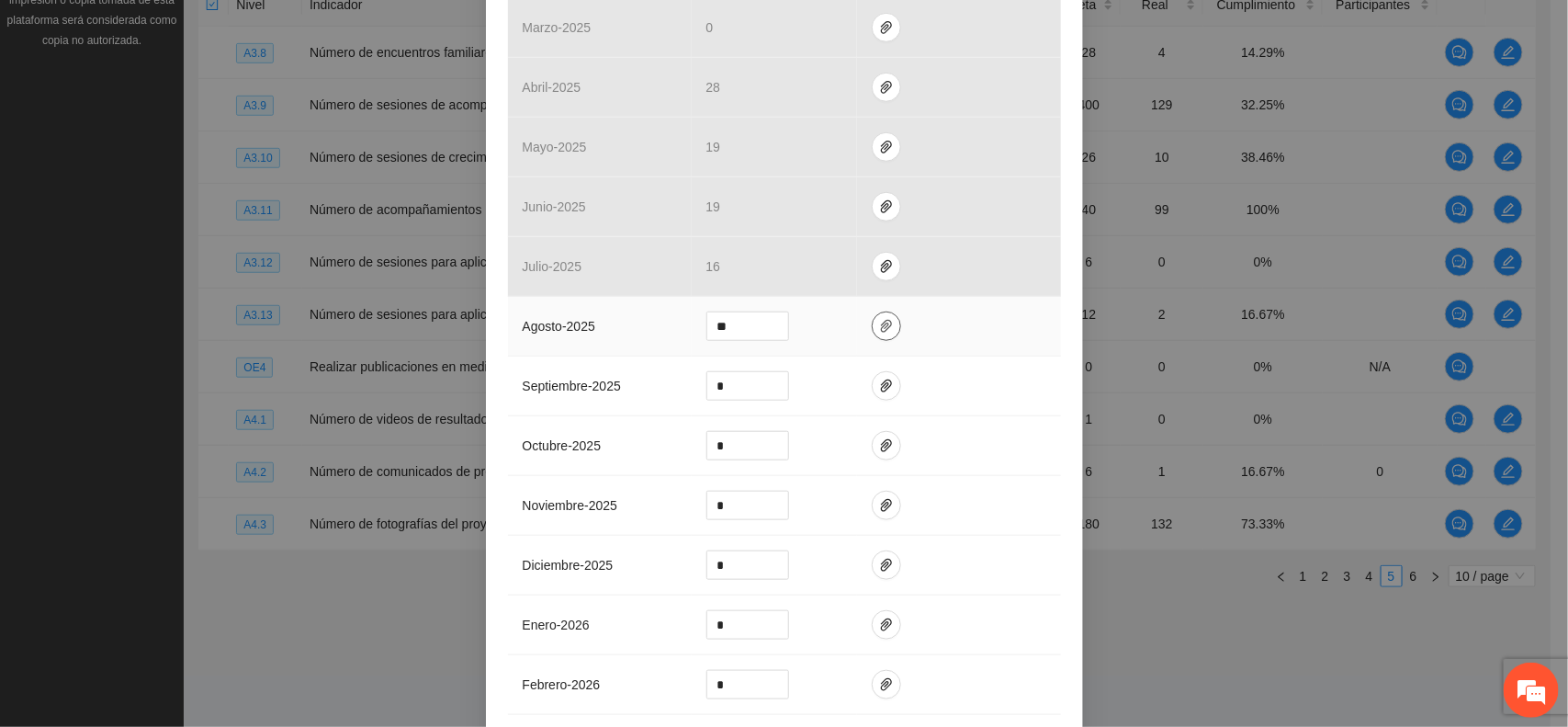
click at [881, 329] on icon "paper-clip" at bounding box center [887, 326] width 11 height 13
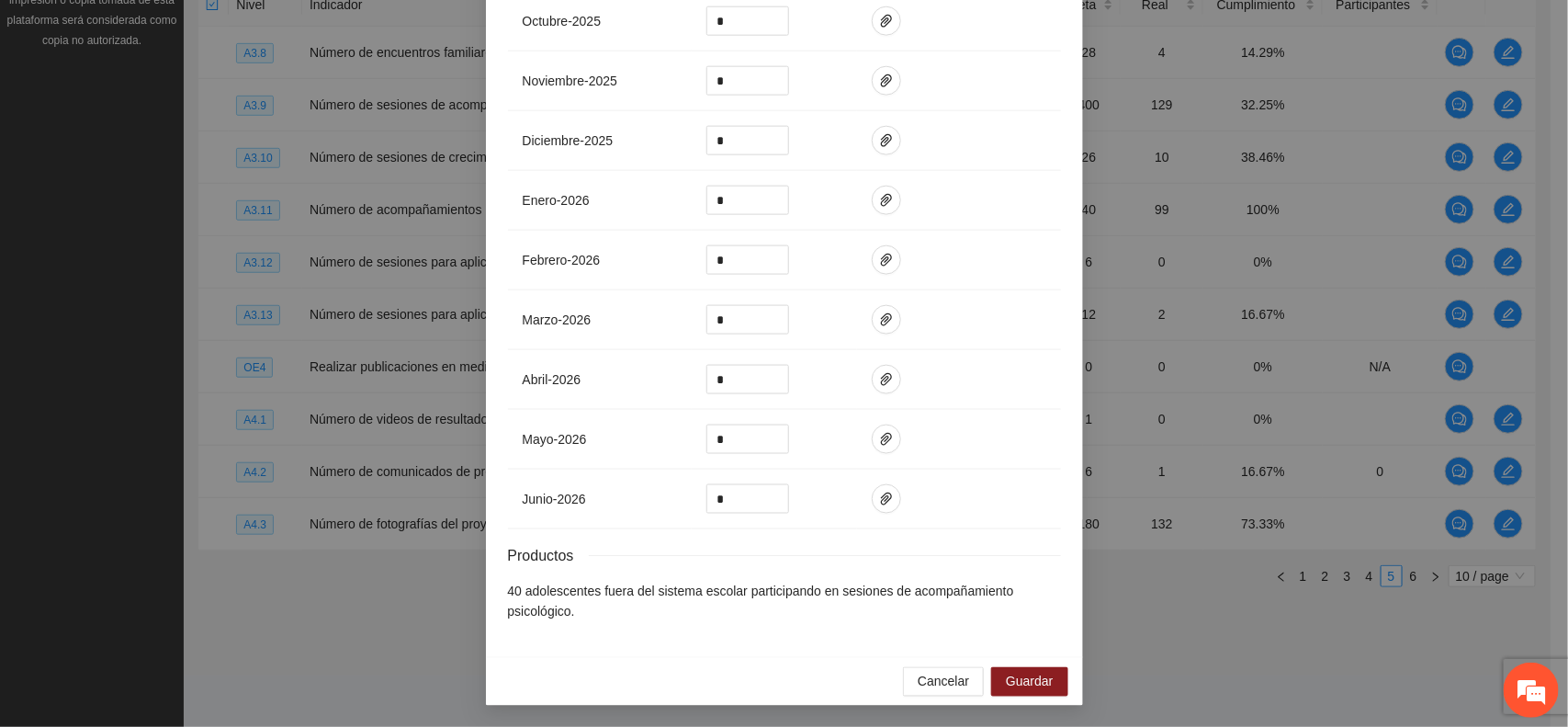
scroll to position [996, 0]
click at [1017, 691] on span "Guardar" at bounding box center [1029, 680] width 47 height 21
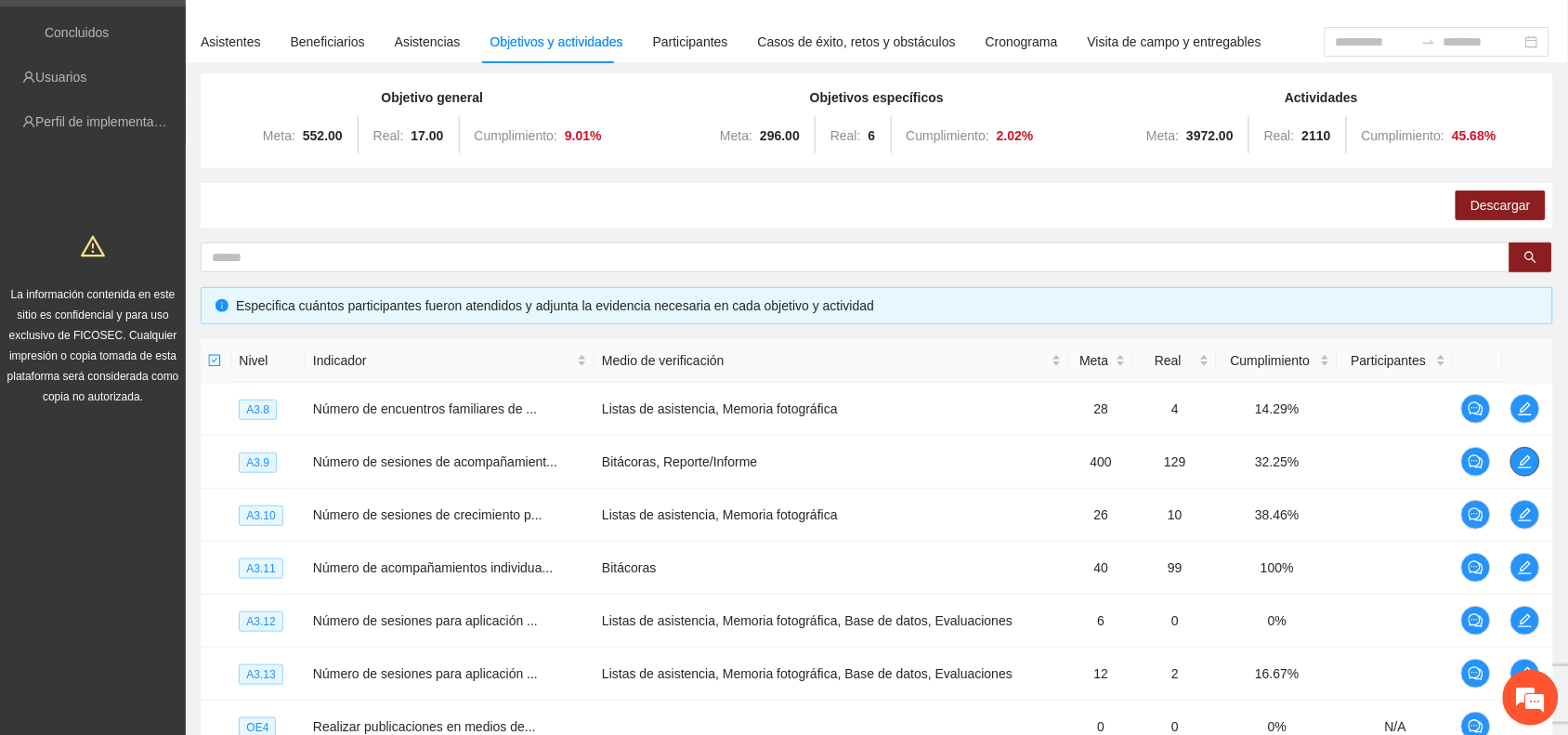
scroll to position [0, 0]
